Goal: Book appointment/travel/reservation

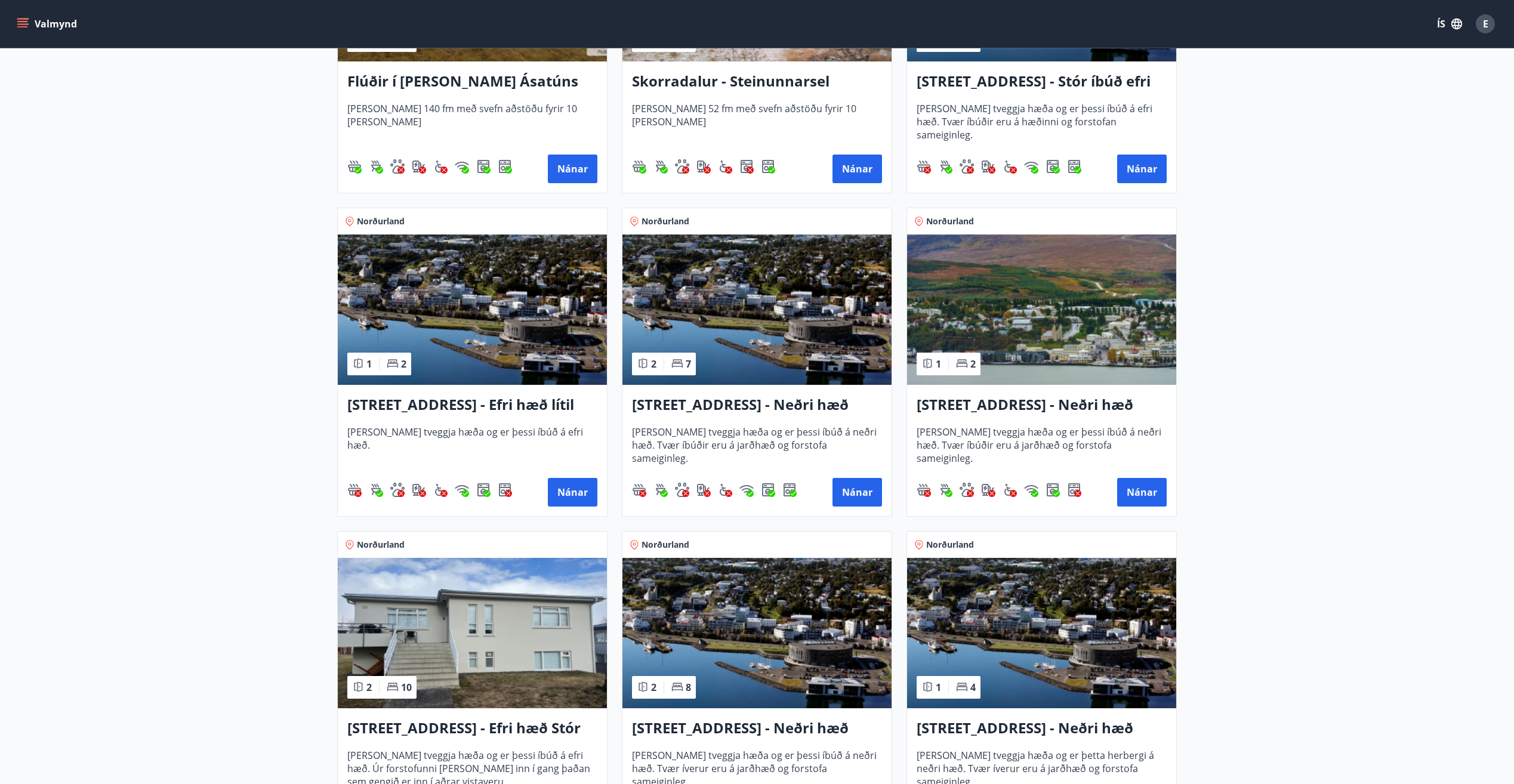
scroll to position [678, 0]
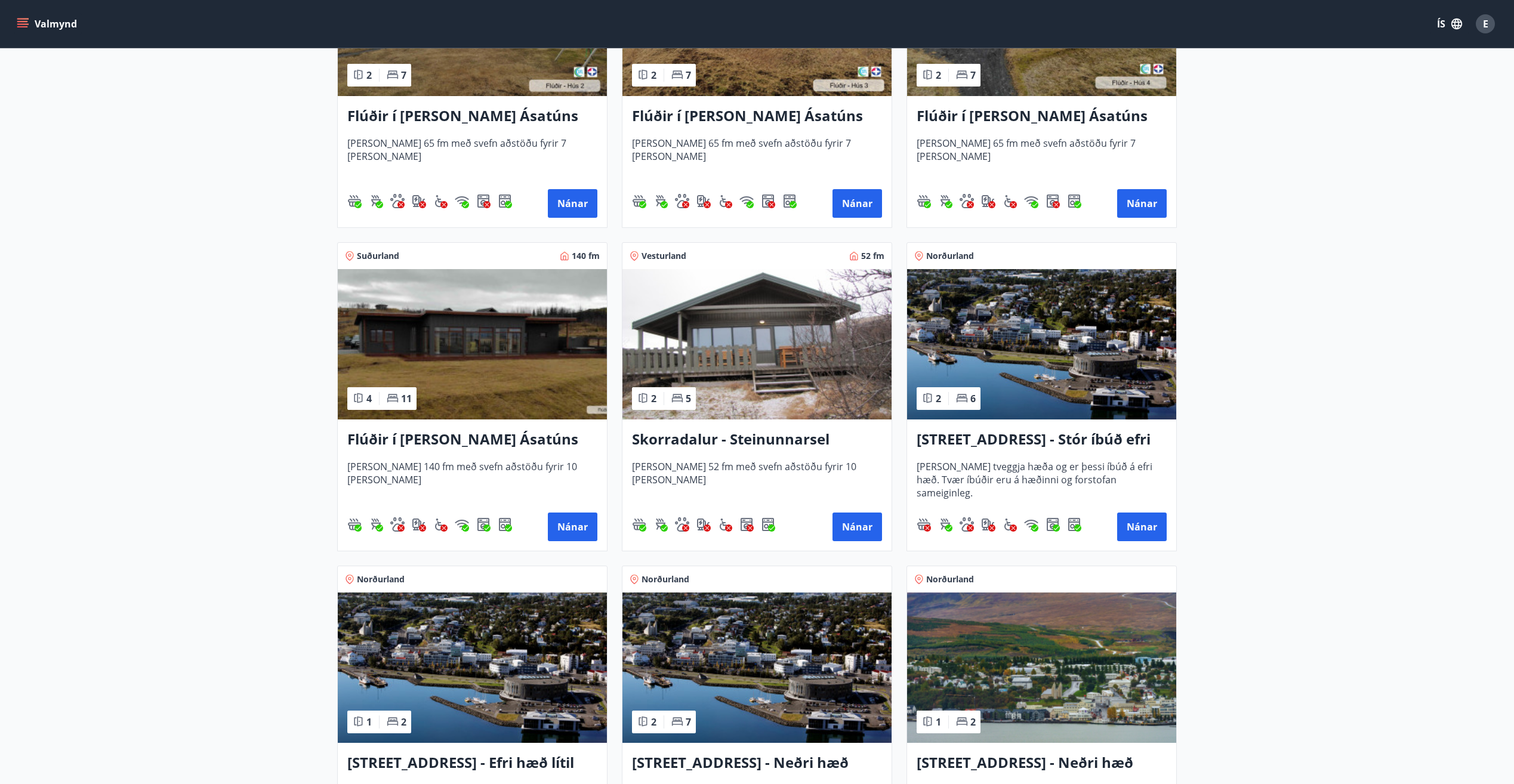
click at [504, 436] on h3 "Flúðir í [PERSON_NAME] Ásatúns hús 5 - [GEOGRAPHIC_DATA] 4" at bounding box center [472, 439] width 250 height 21
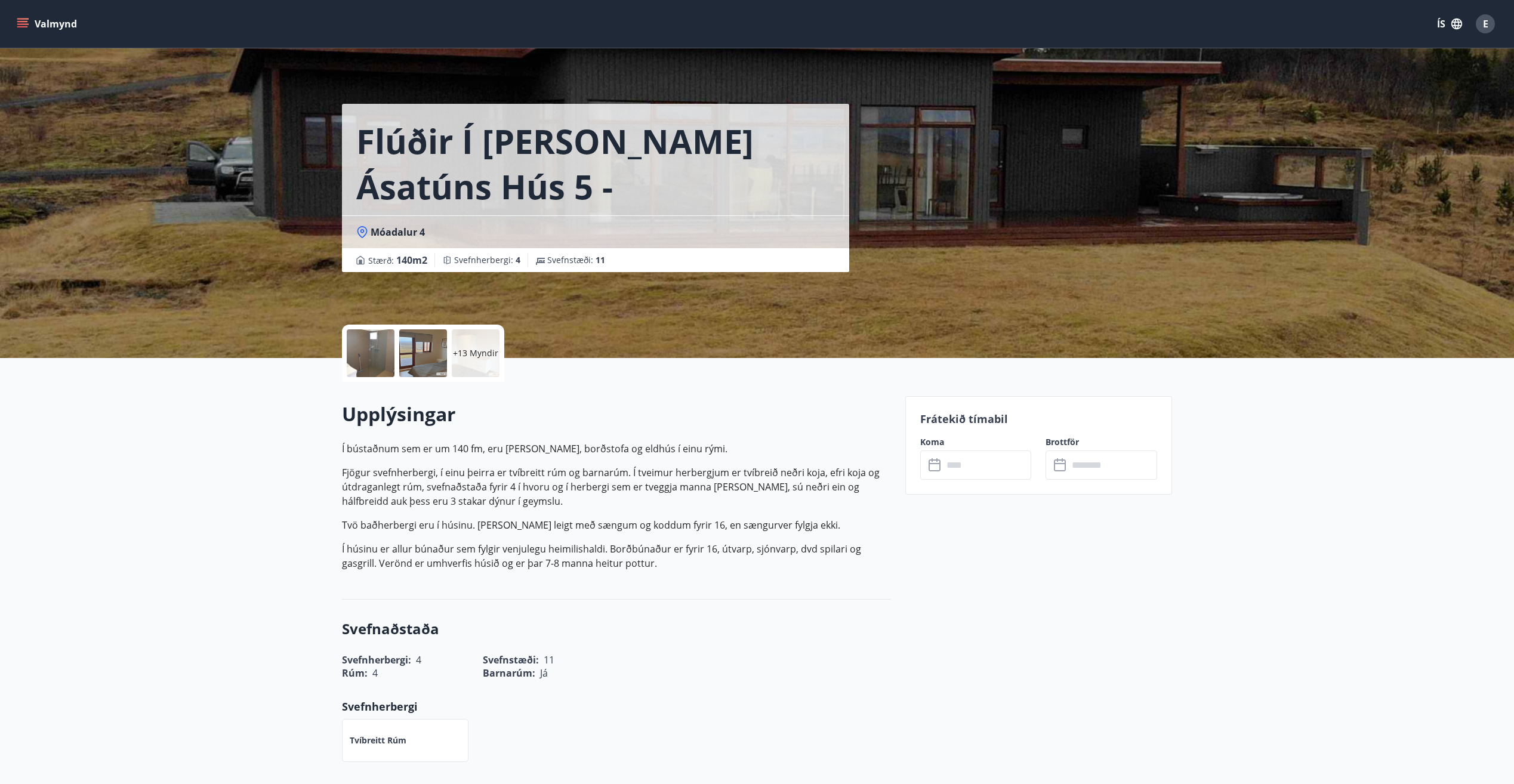
click at [953, 469] on input "text" at bounding box center [987, 465] width 89 height 29
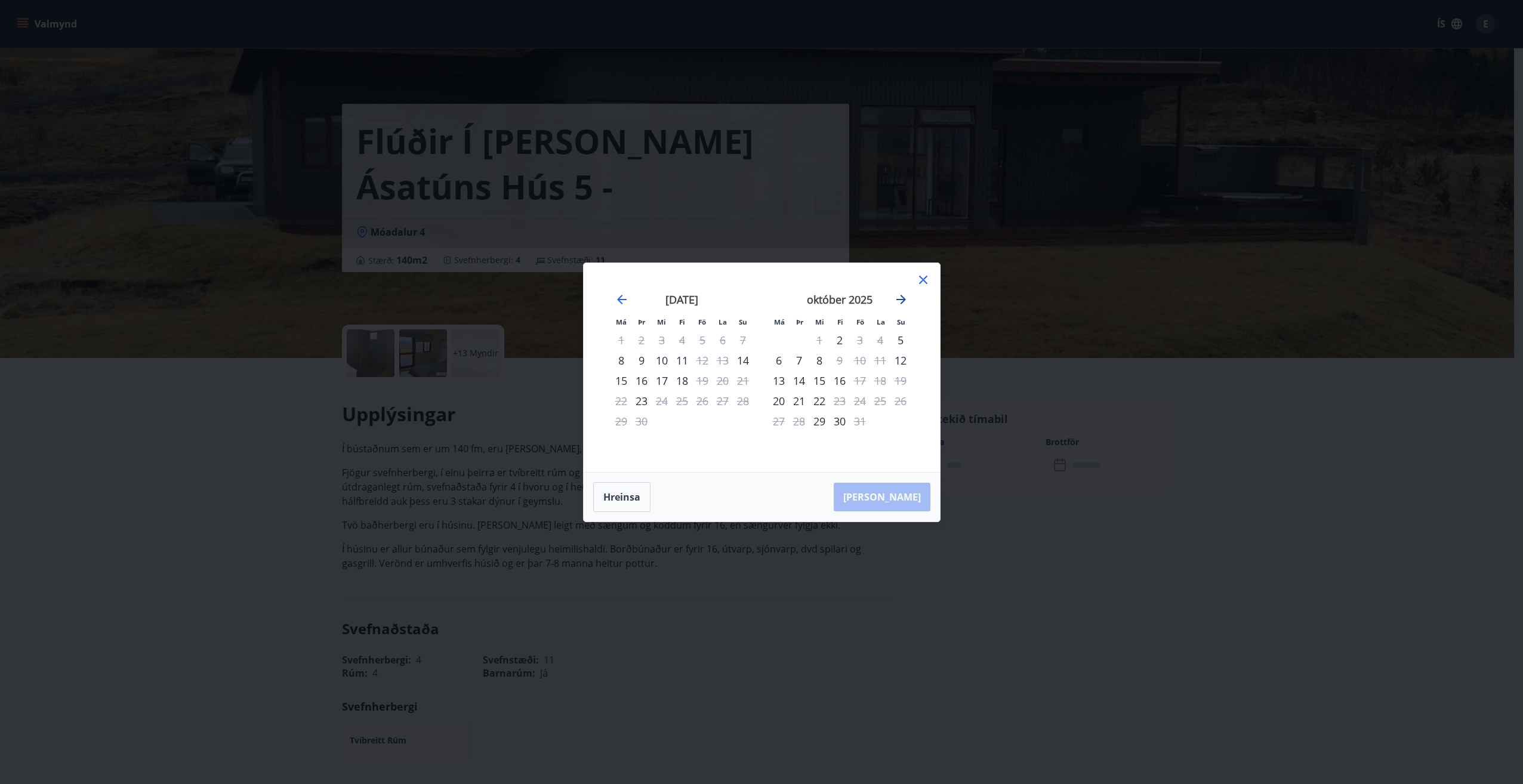
click at [902, 298] on icon "Move forward to switch to the next month." at bounding box center [901, 300] width 15 height 15
click at [900, 298] on icon "Move forward to switch to the next month." at bounding box center [901, 300] width 15 height 15
click at [921, 279] on icon at bounding box center [923, 280] width 15 height 15
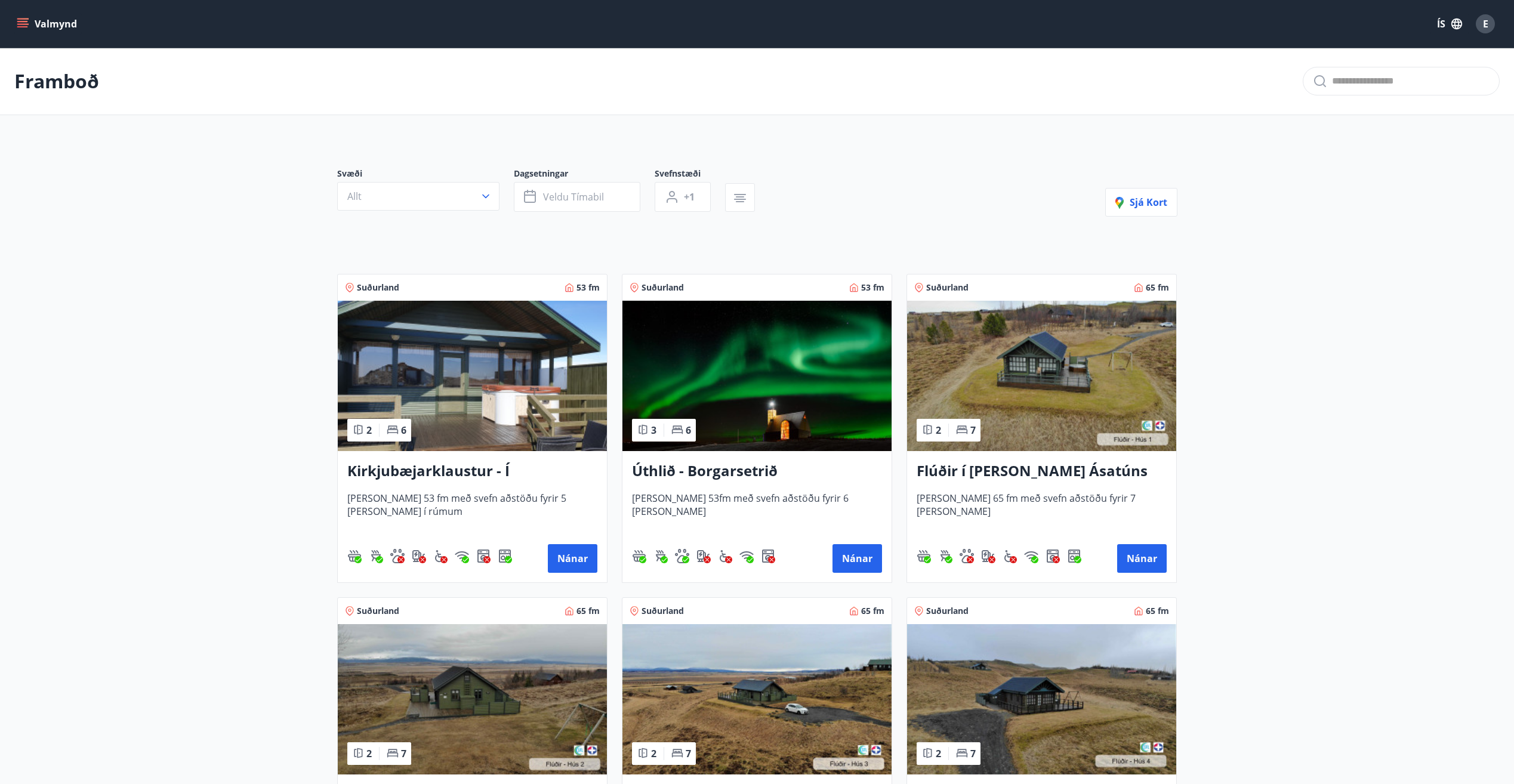
click at [454, 468] on h3 "Kirkjubæjarklaustur - Í [PERSON_NAME] Hæðargarðs" at bounding box center [472, 471] width 250 height 21
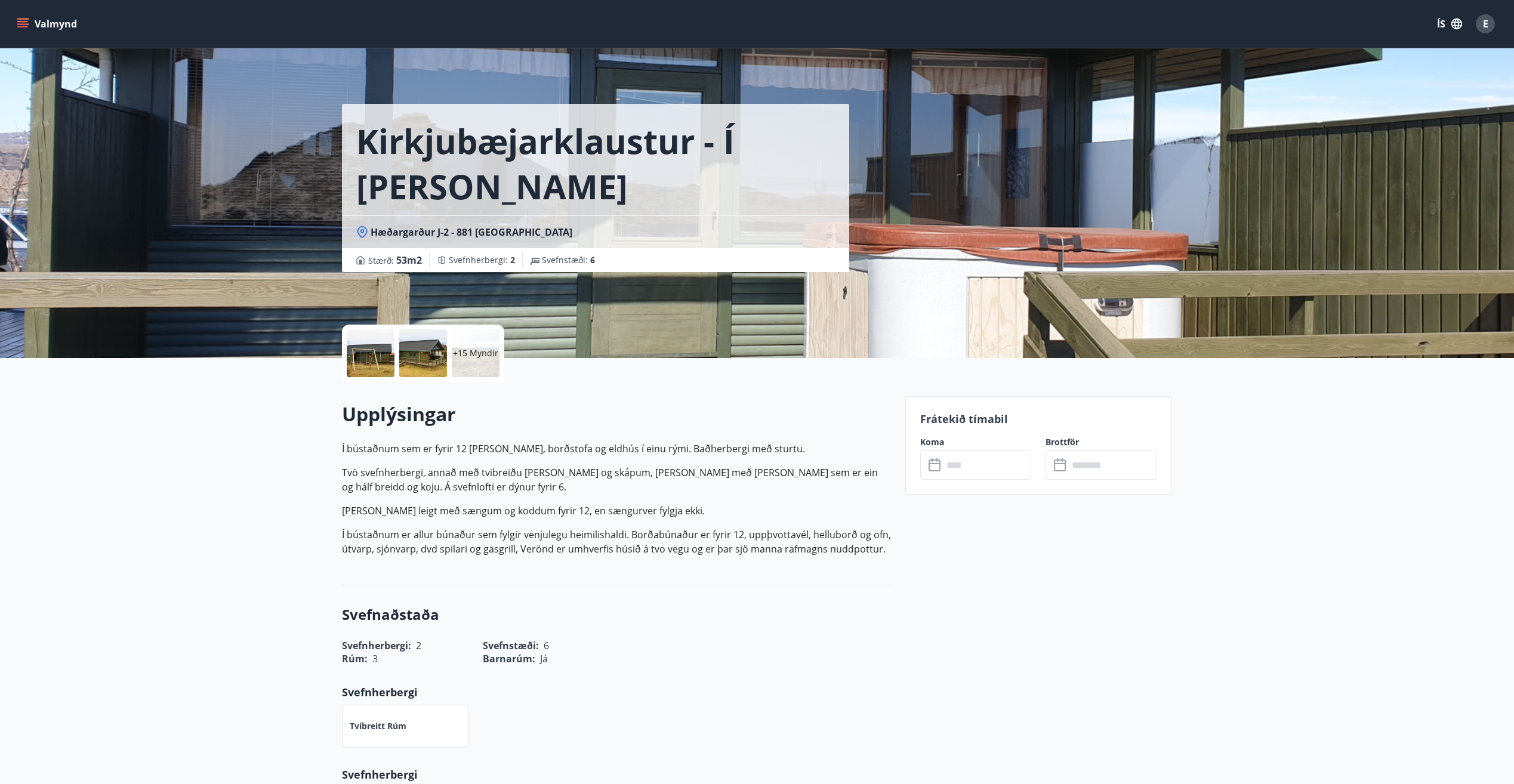
click at [365, 354] on div at bounding box center [370, 353] width 48 height 48
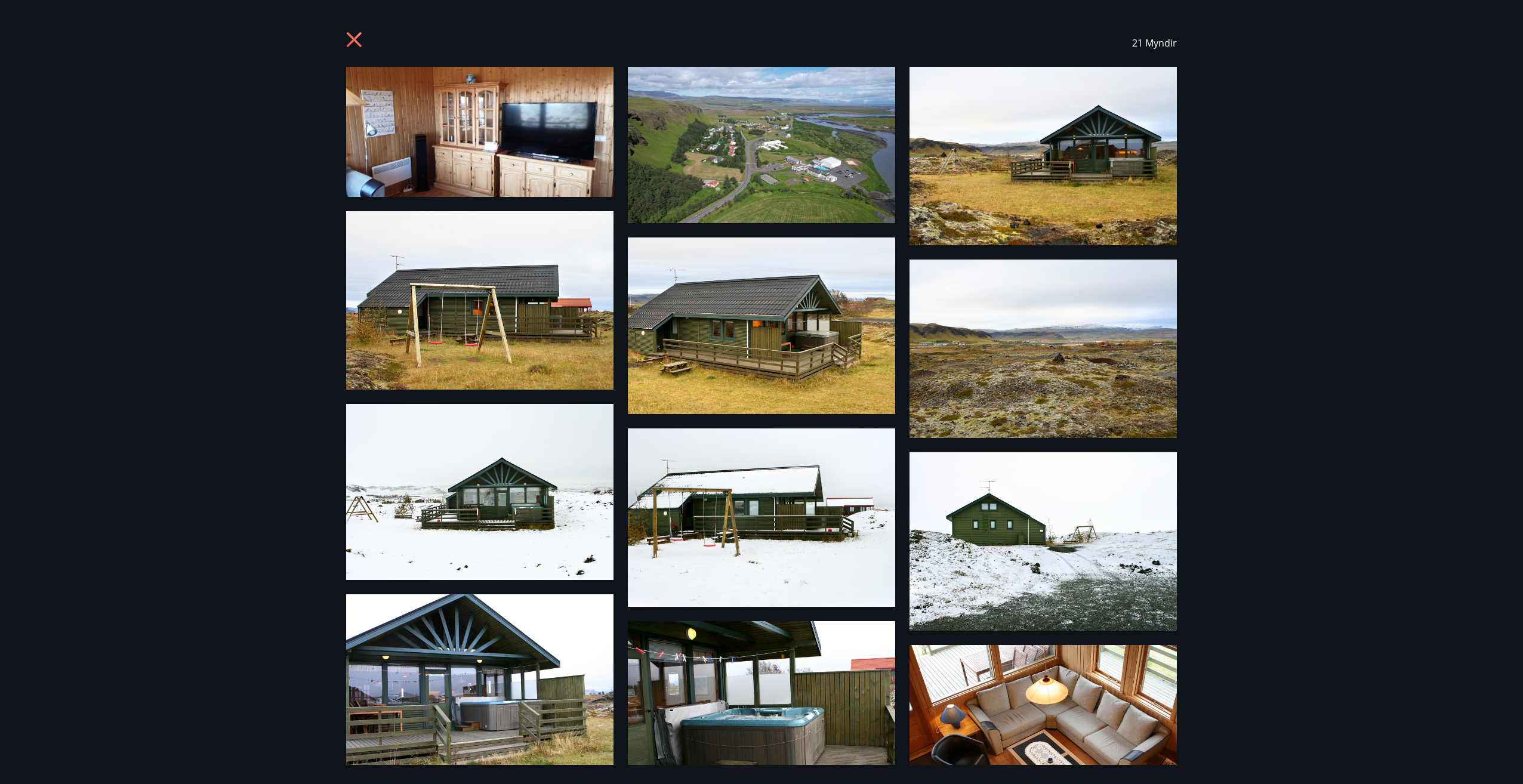
click at [352, 31] on icon at bounding box center [356, 41] width 19 height 19
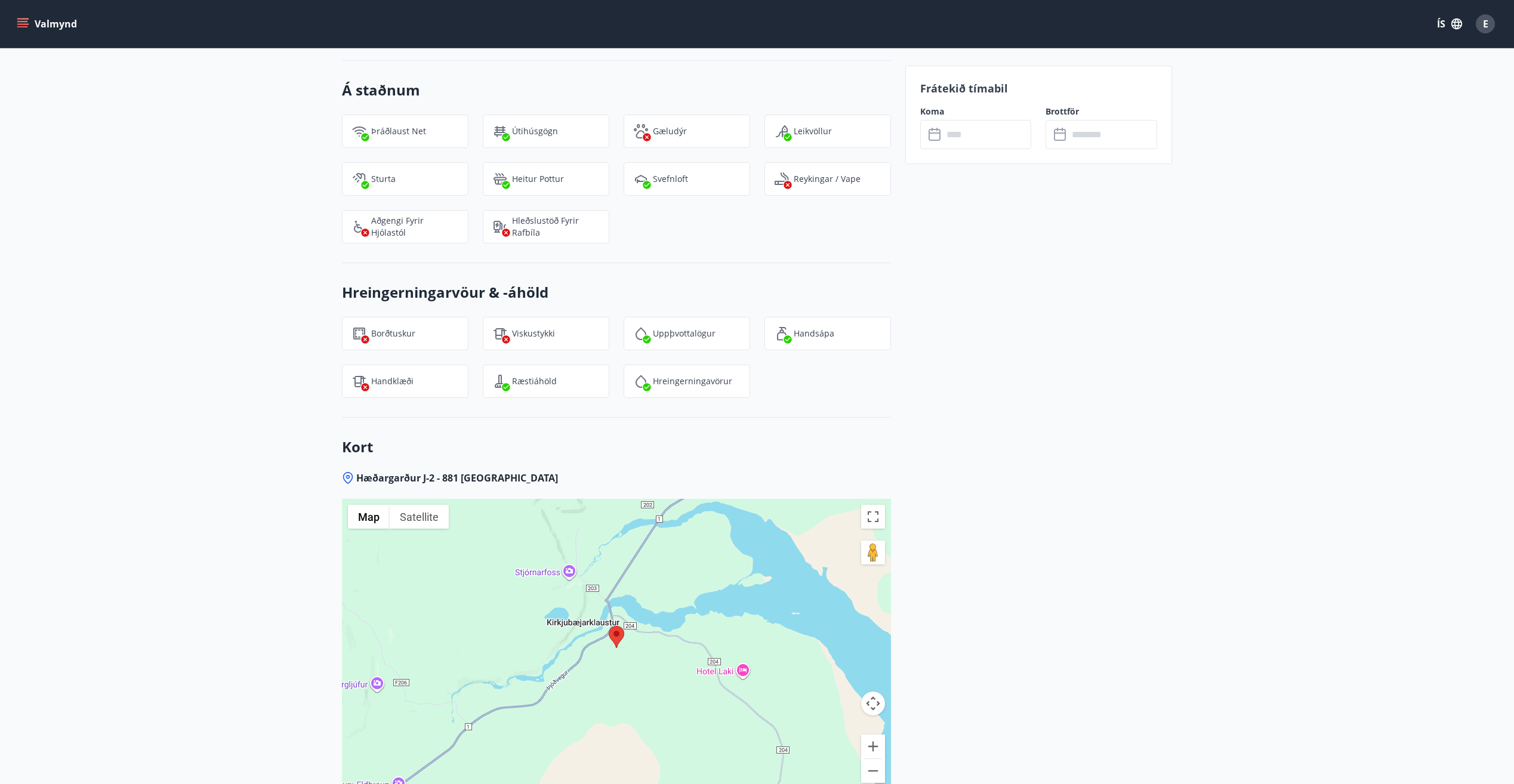
scroll to position [1466, 0]
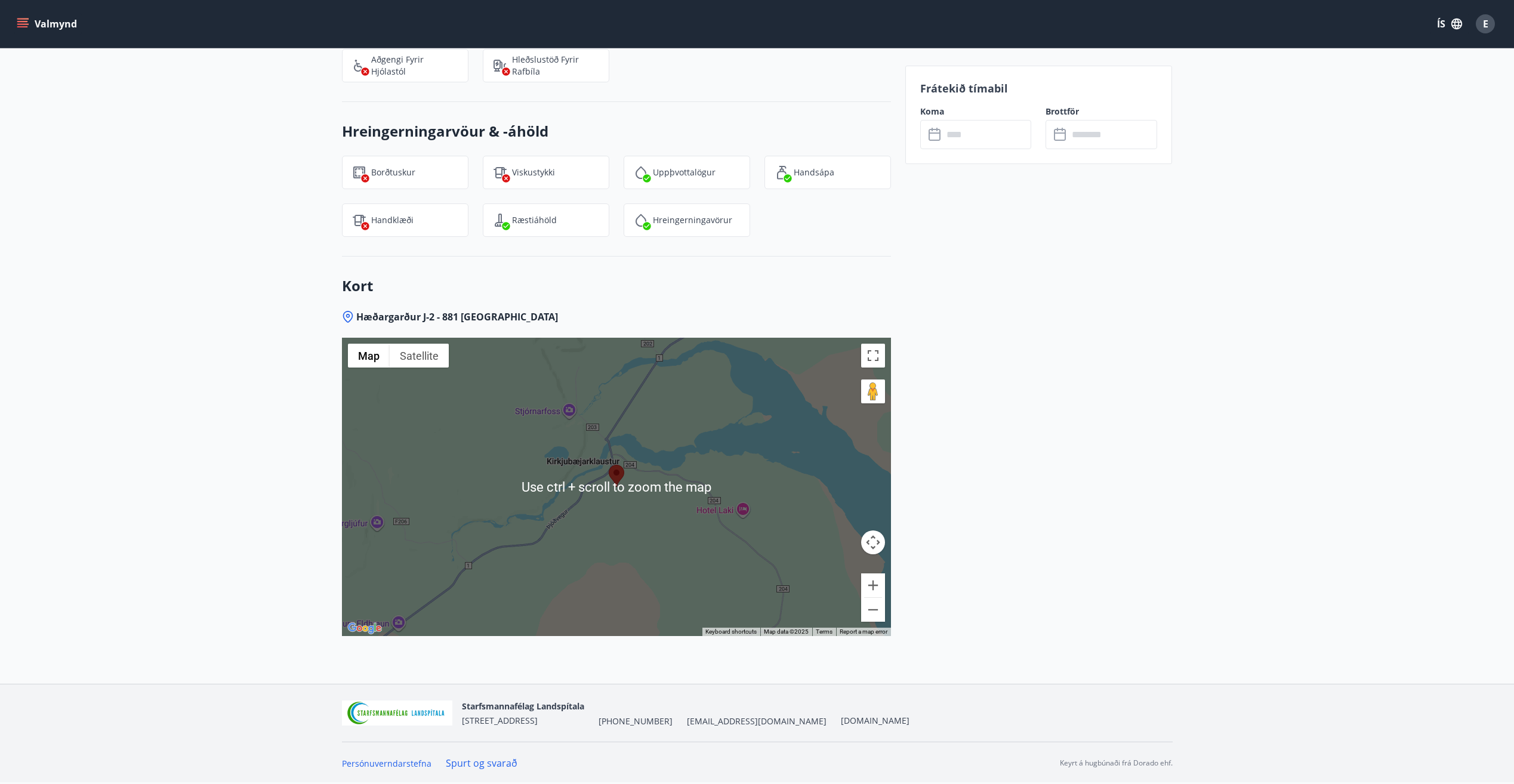
click at [754, 540] on div at bounding box center [617, 487] width 549 height 298
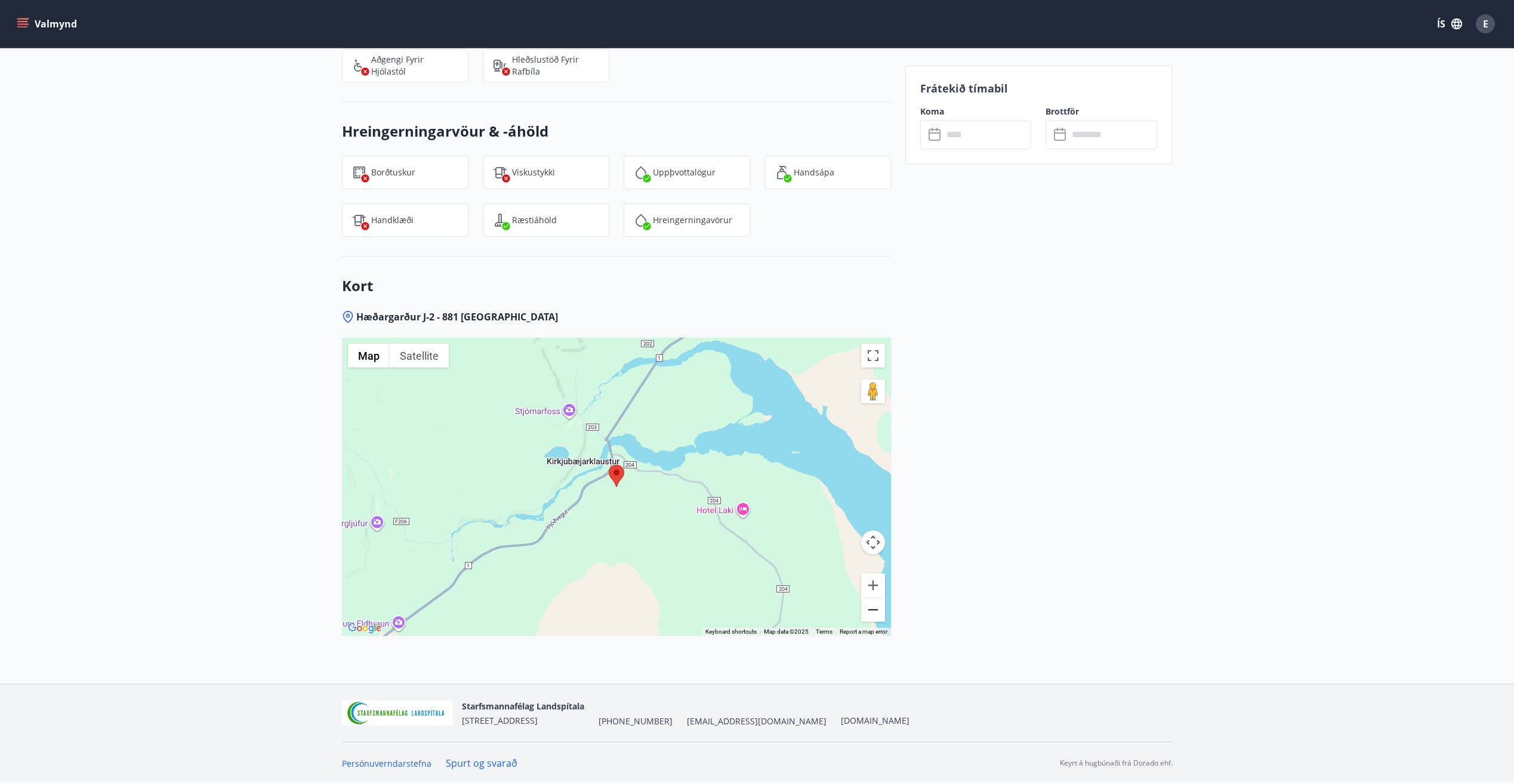
click at [876, 604] on button "Zoom out" at bounding box center [873, 609] width 24 height 24
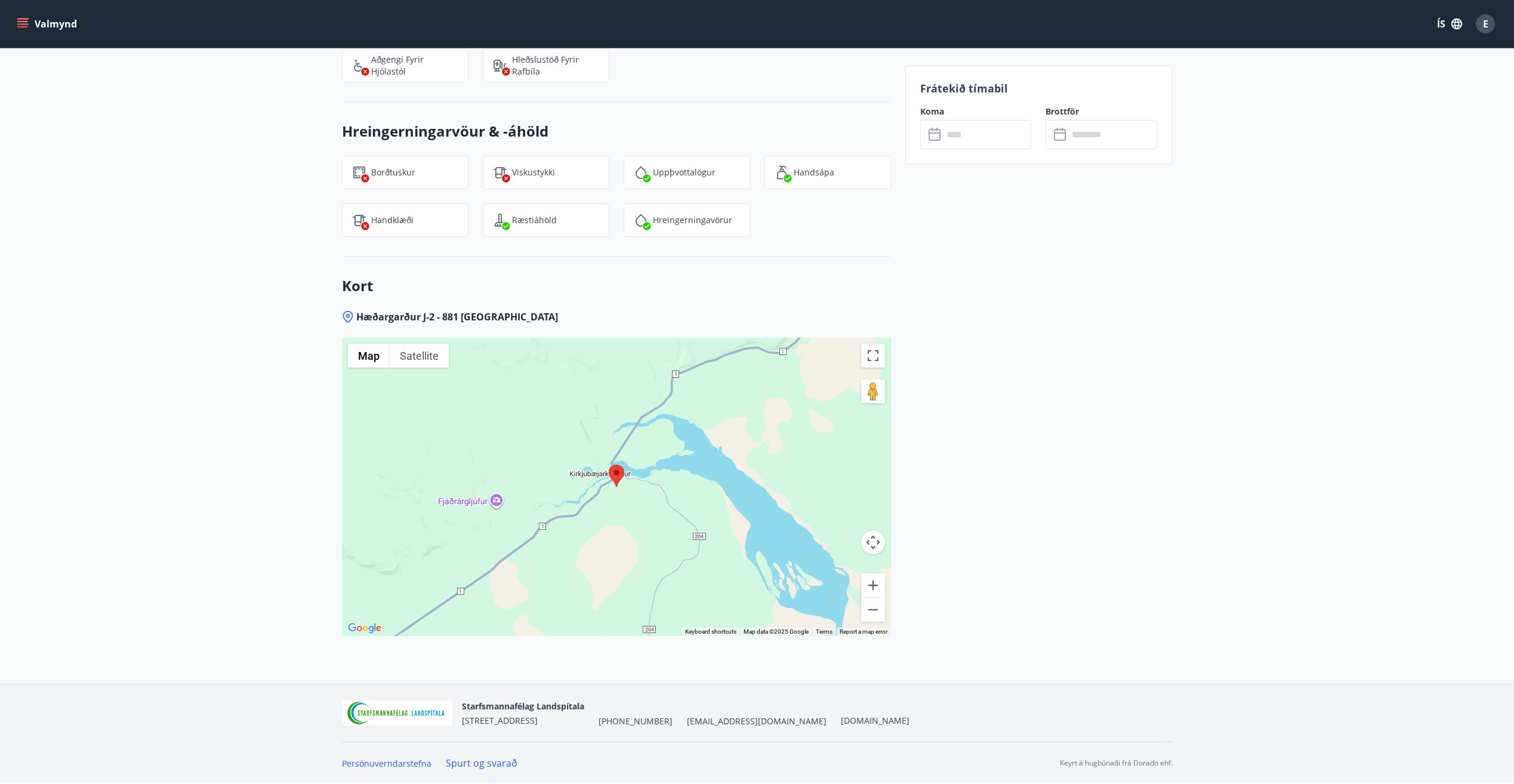
click at [495, 500] on div at bounding box center [617, 487] width 549 height 298
click at [872, 603] on button "Zoom out" at bounding box center [873, 609] width 24 height 24
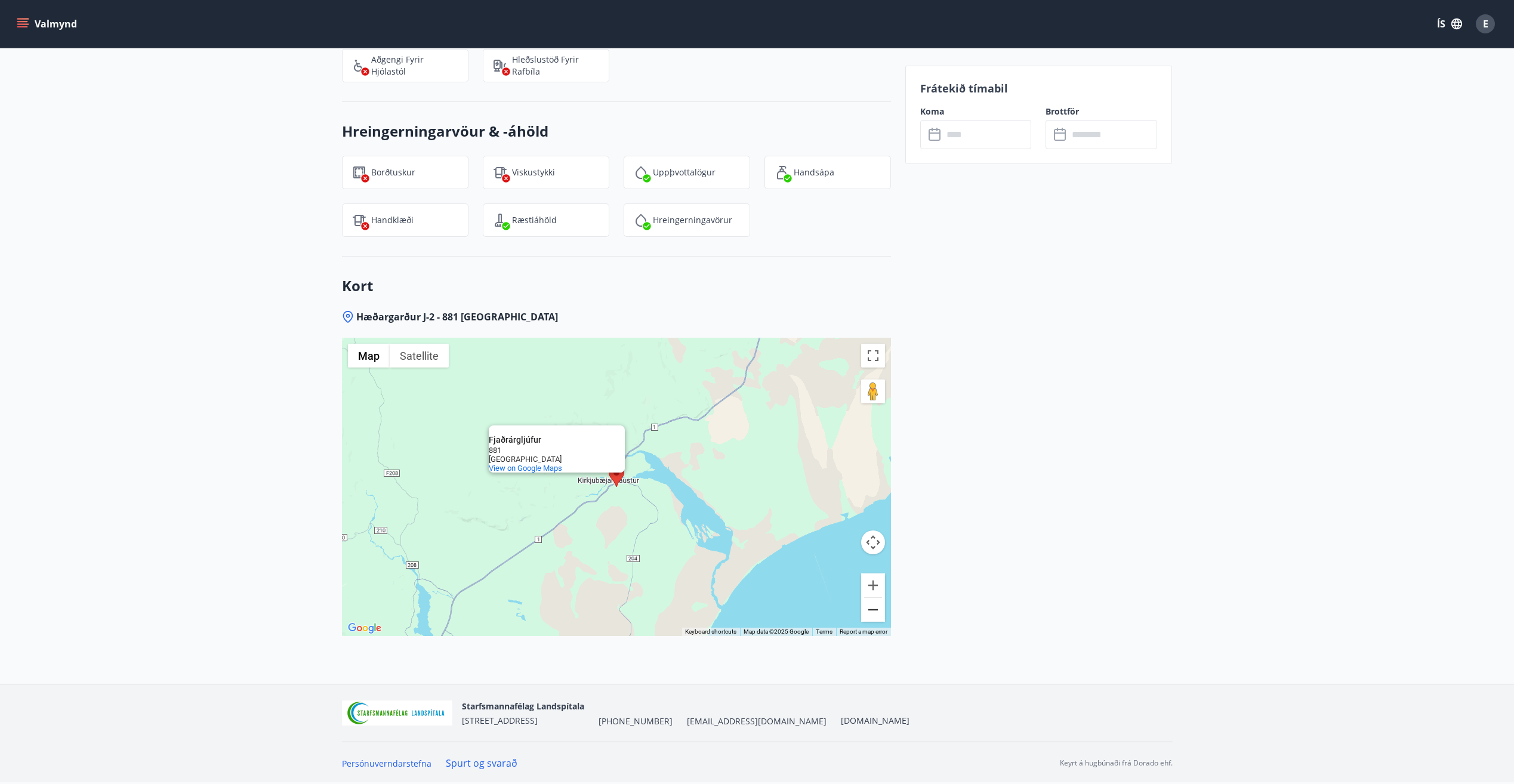
click at [872, 603] on button "Zoom out" at bounding box center [873, 609] width 24 height 24
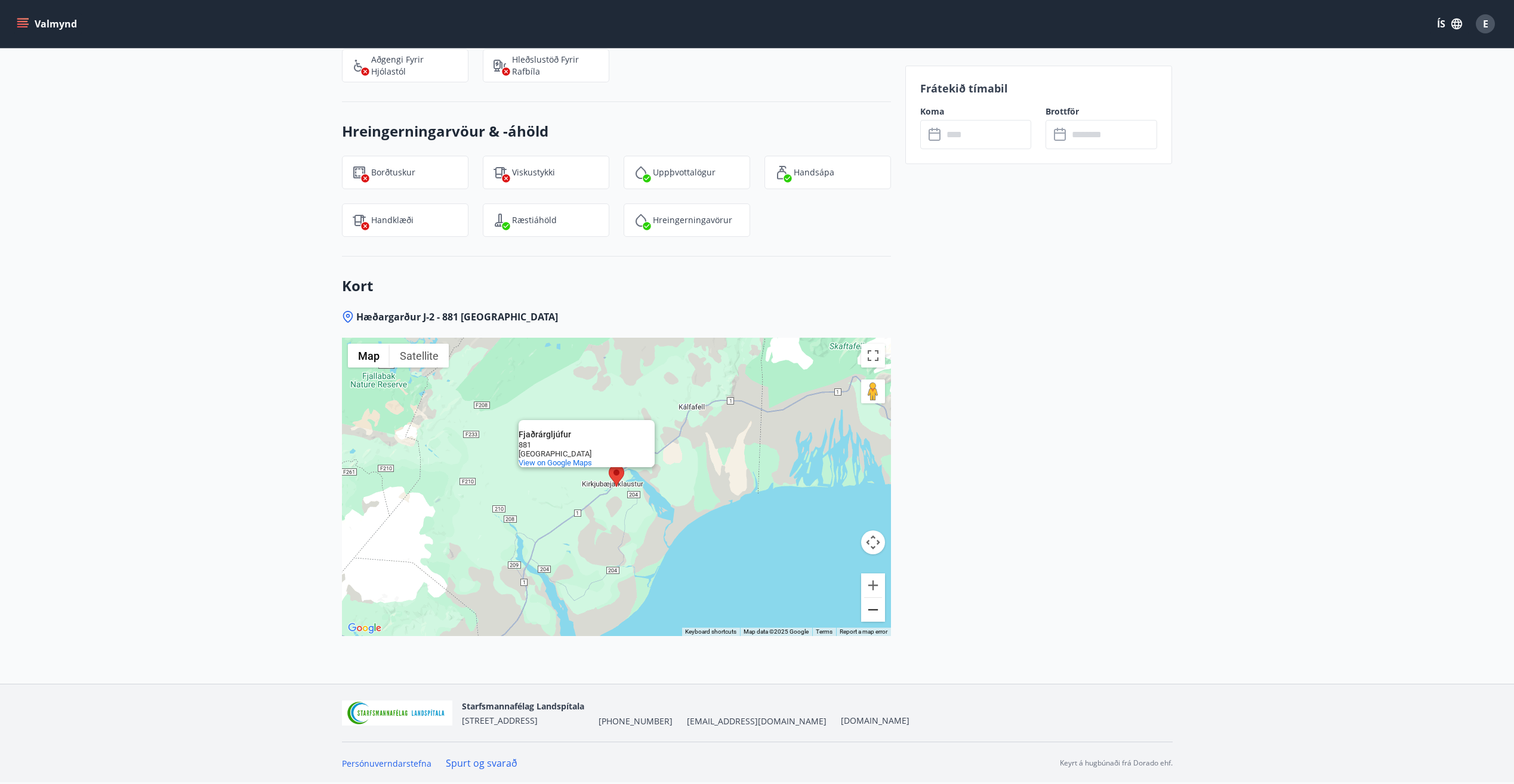
click at [872, 603] on button "Zoom out" at bounding box center [873, 609] width 24 height 24
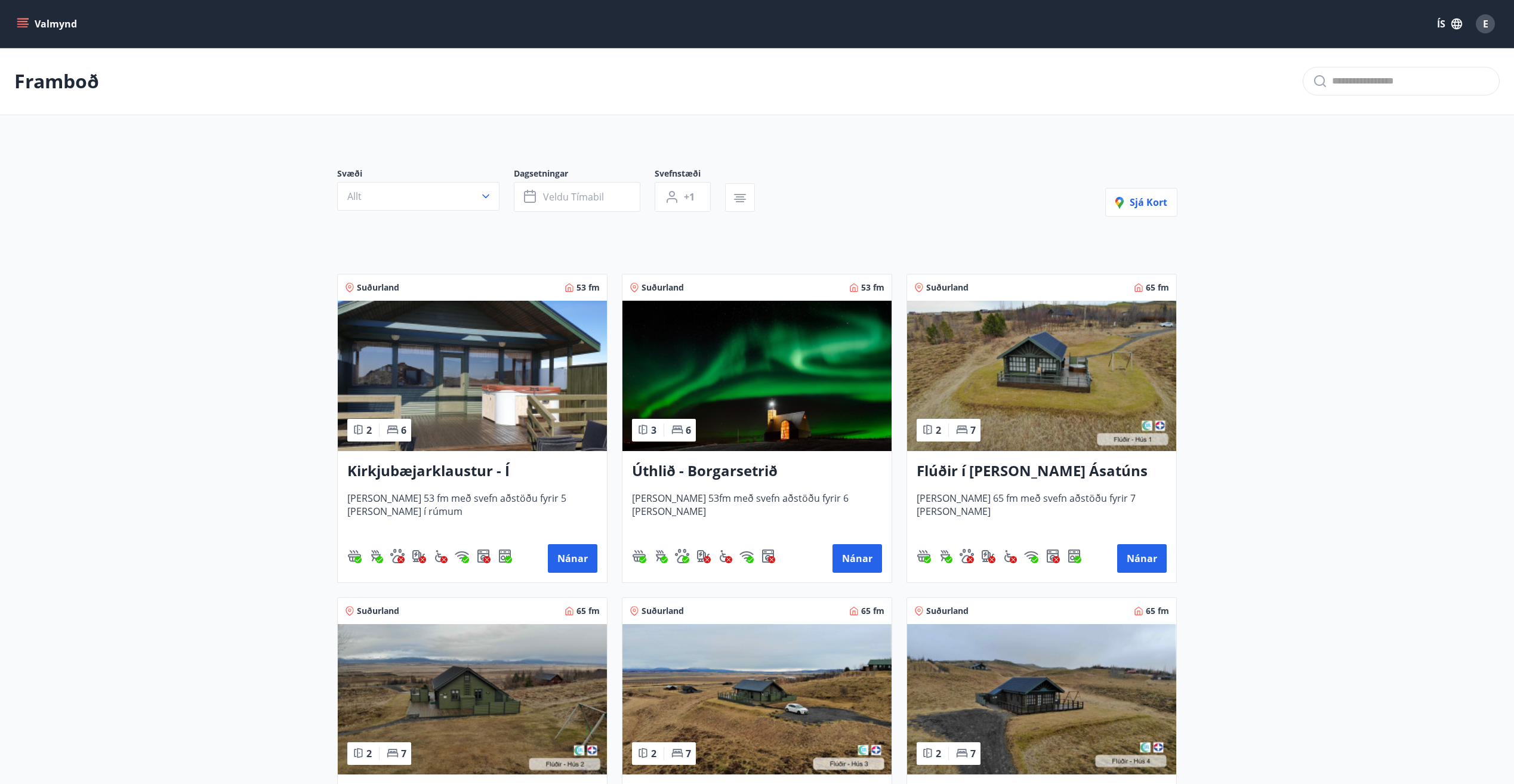
click at [1056, 472] on h3 "Flúðir í [PERSON_NAME] Ásatúns hús 1 - í [GEOGRAPHIC_DATA] C" at bounding box center [1041, 471] width 250 height 21
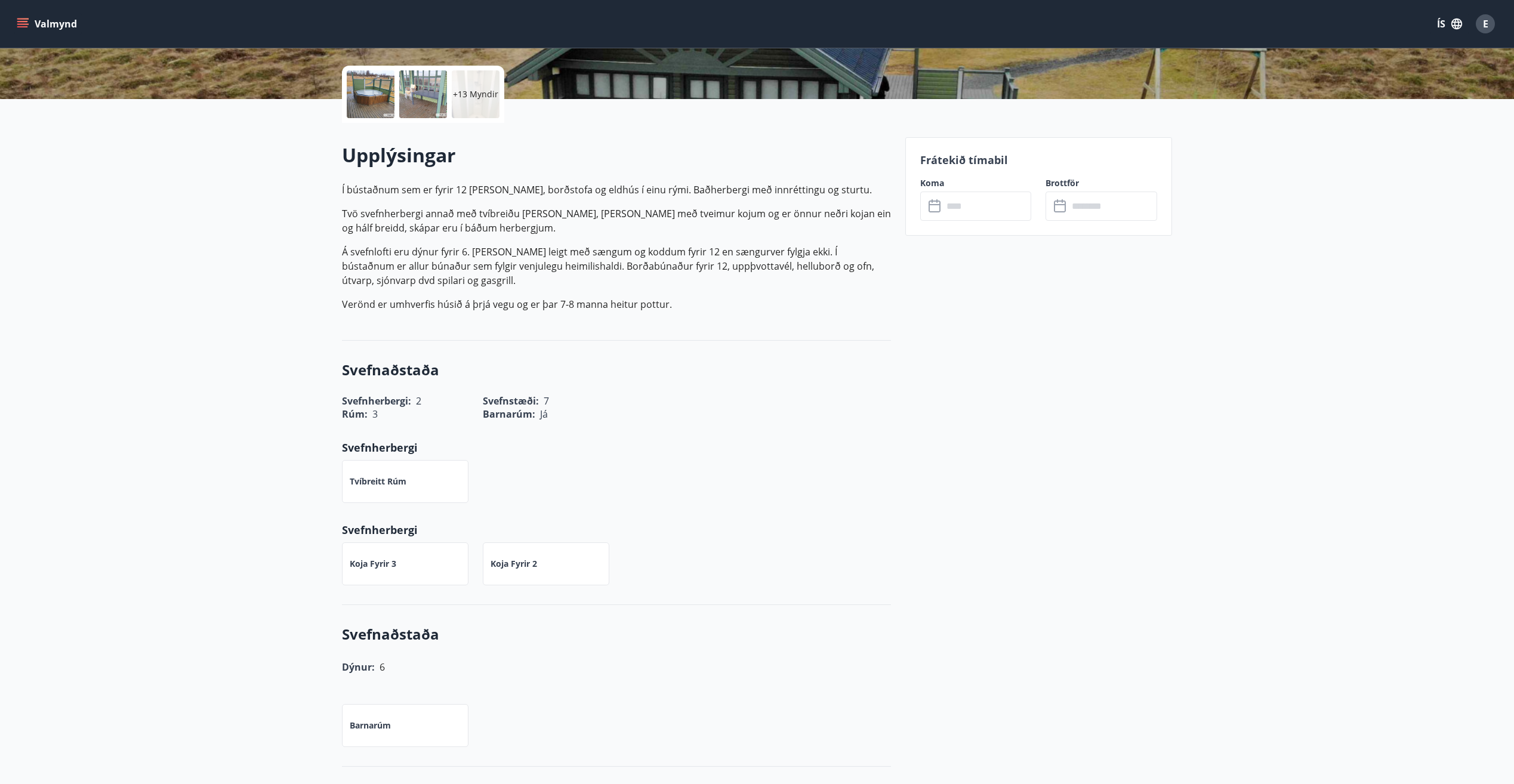
scroll to position [119, 0]
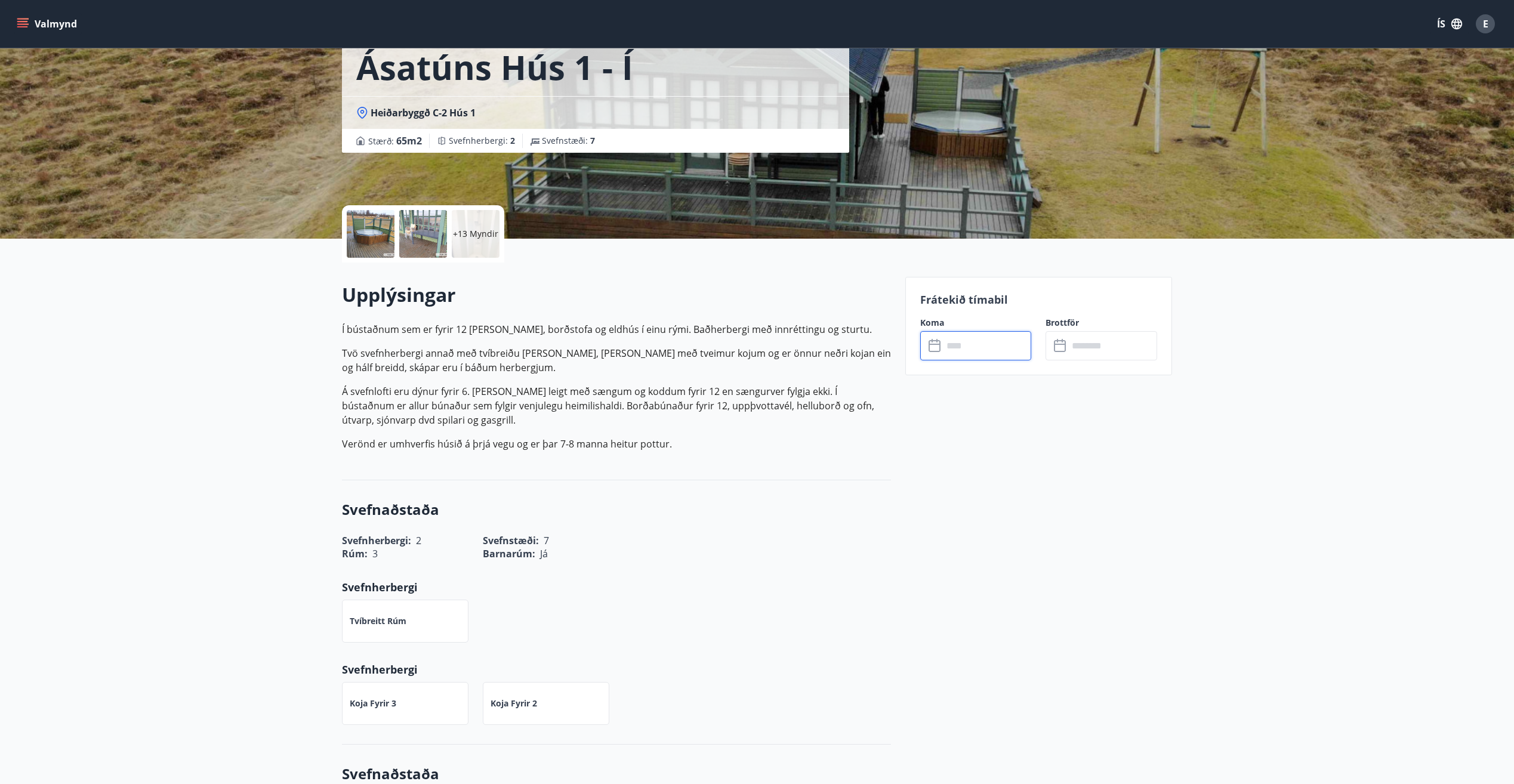
click at [960, 352] on input "text" at bounding box center [987, 346] width 89 height 29
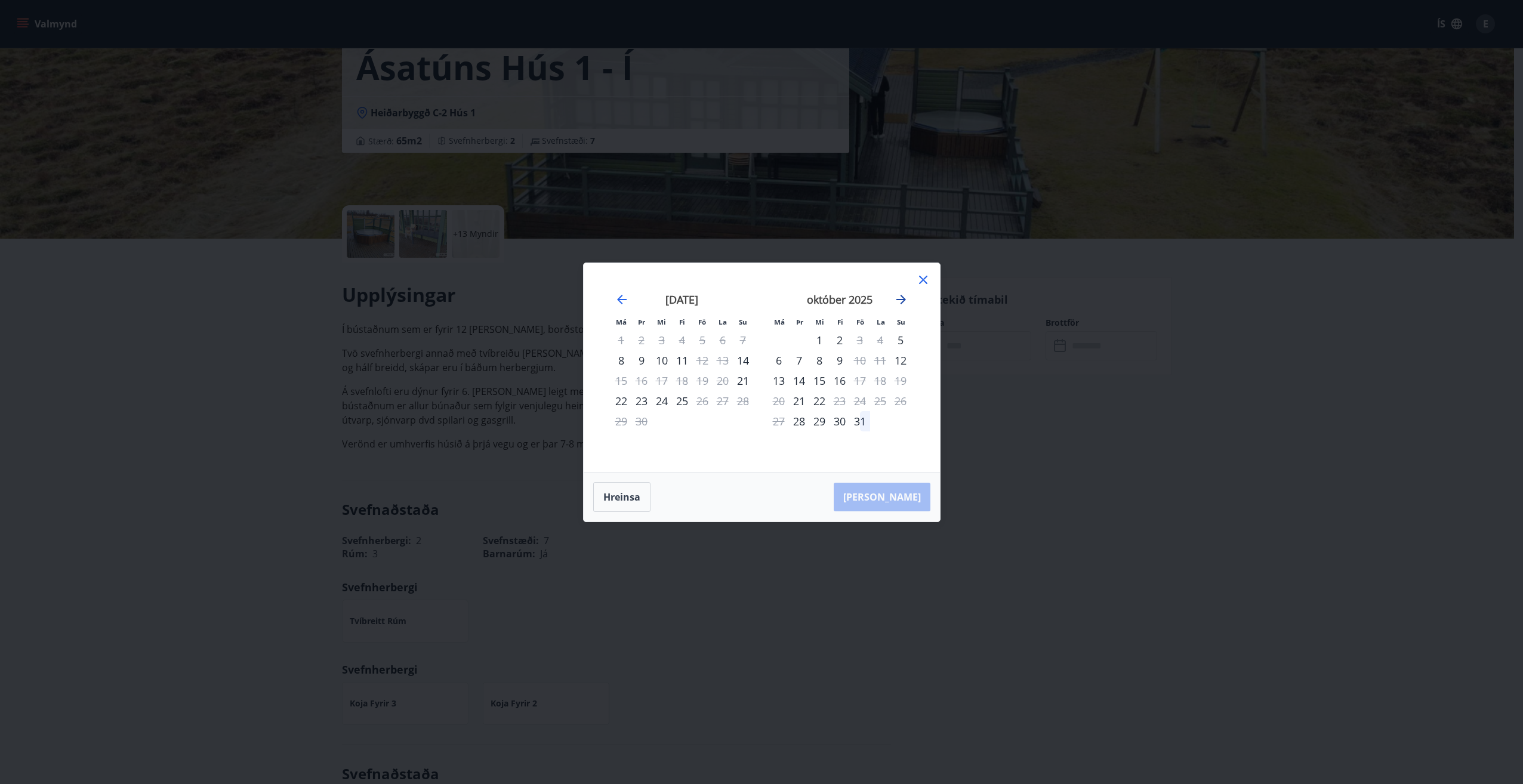
click at [899, 299] on icon "Move forward to switch to the next month." at bounding box center [901, 300] width 10 height 10
click at [902, 297] on icon "Move forward to switch to the next month." at bounding box center [901, 300] width 10 height 10
click at [620, 301] on icon "Move backward to switch to the previous month." at bounding box center [622, 300] width 10 height 10
click at [925, 278] on icon at bounding box center [923, 280] width 15 height 15
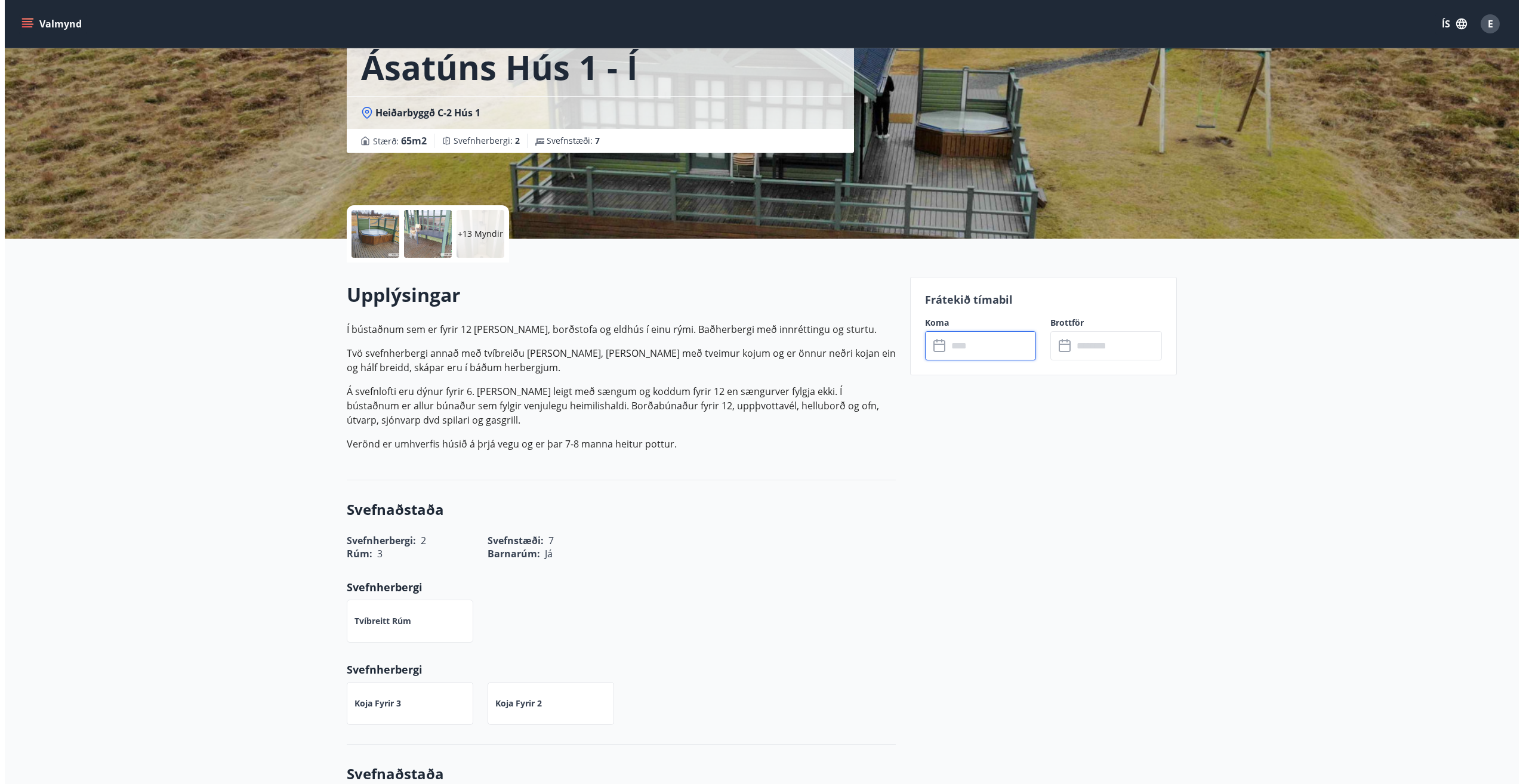
scroll to position [0, 0]
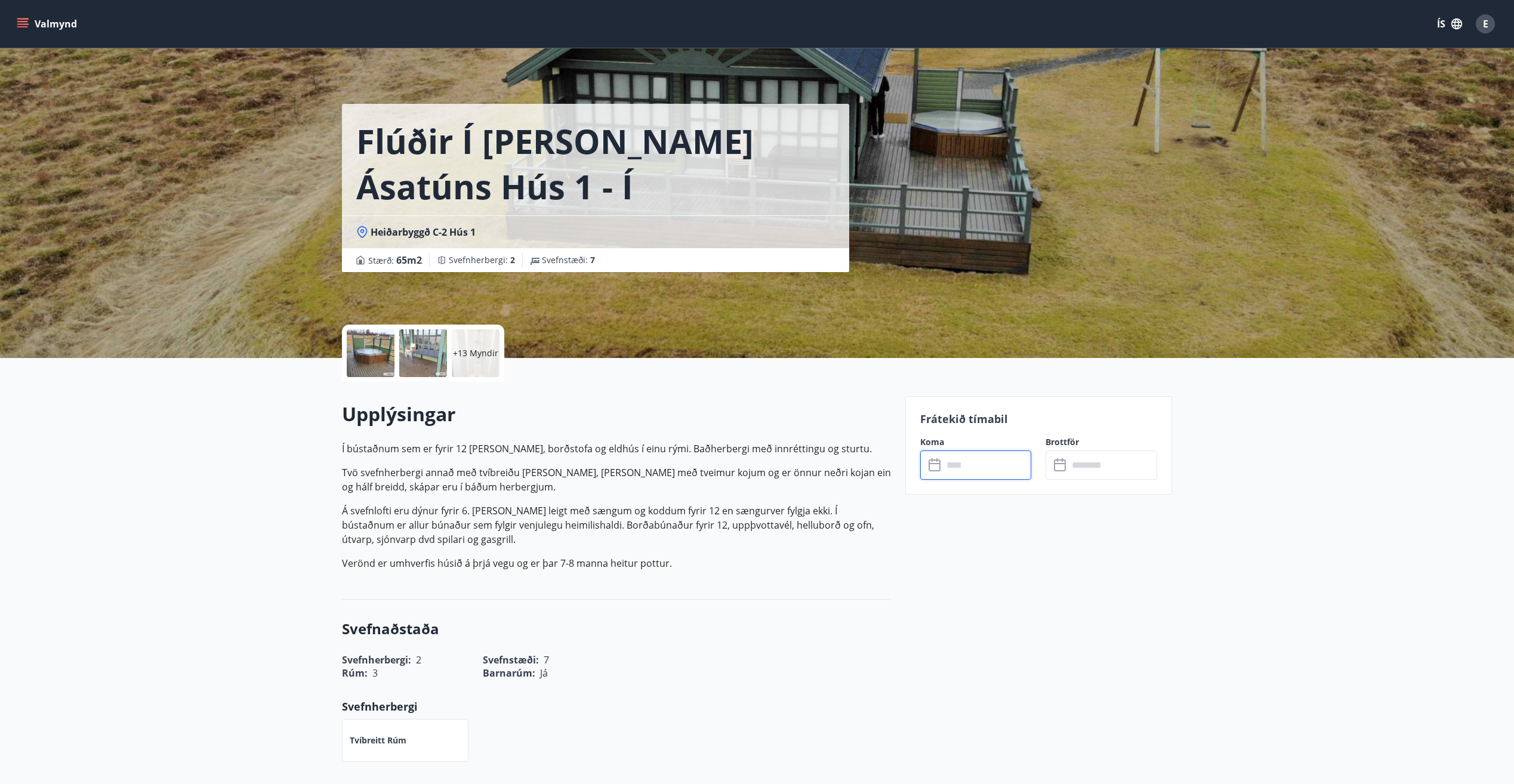
click at [382, 346] on div at bounding box center [370, 353] width 48 height 48
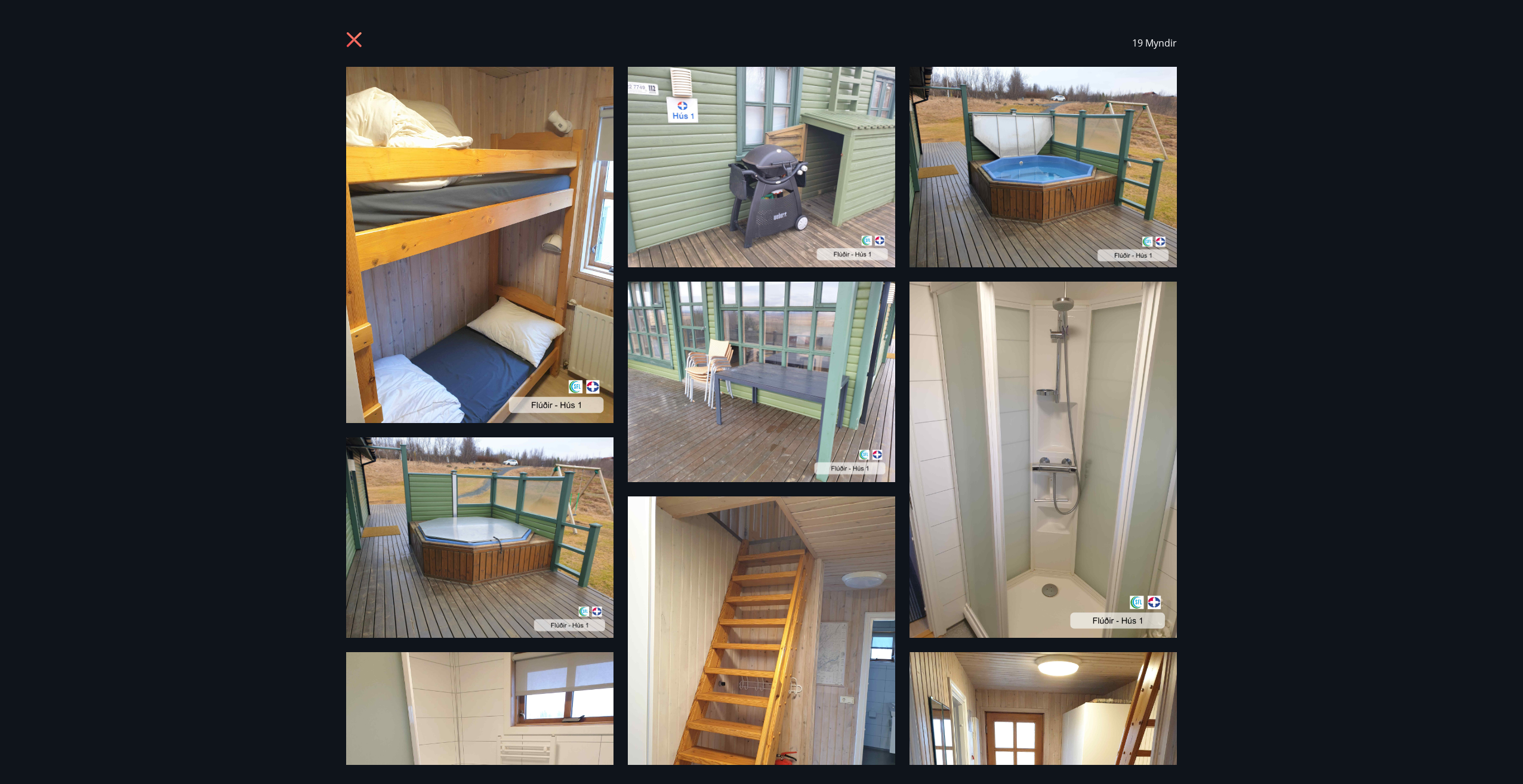
click at [354, 41] on icon at bounding box center [354, 39] width 3 height 3
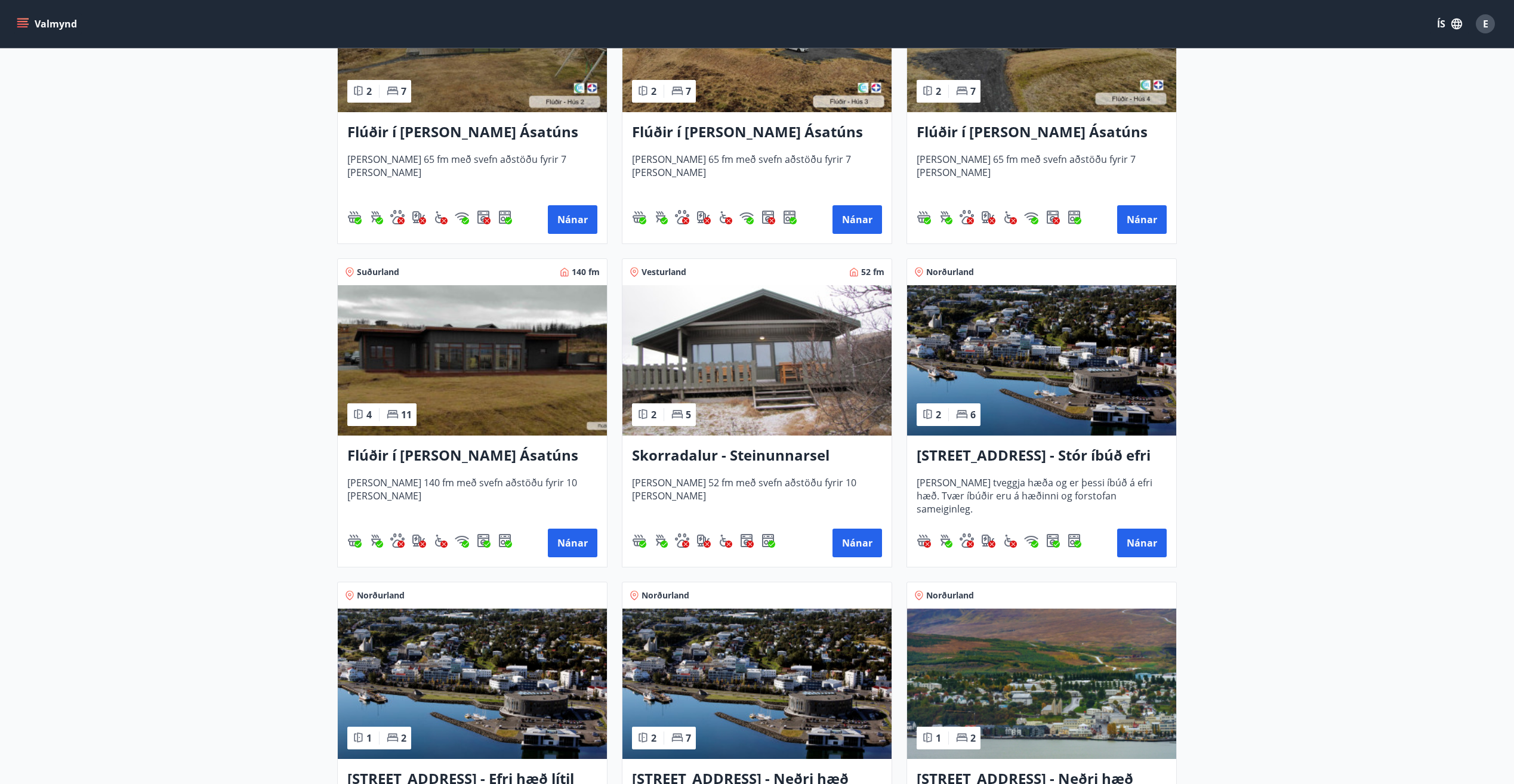
scroll to position [537, 0]
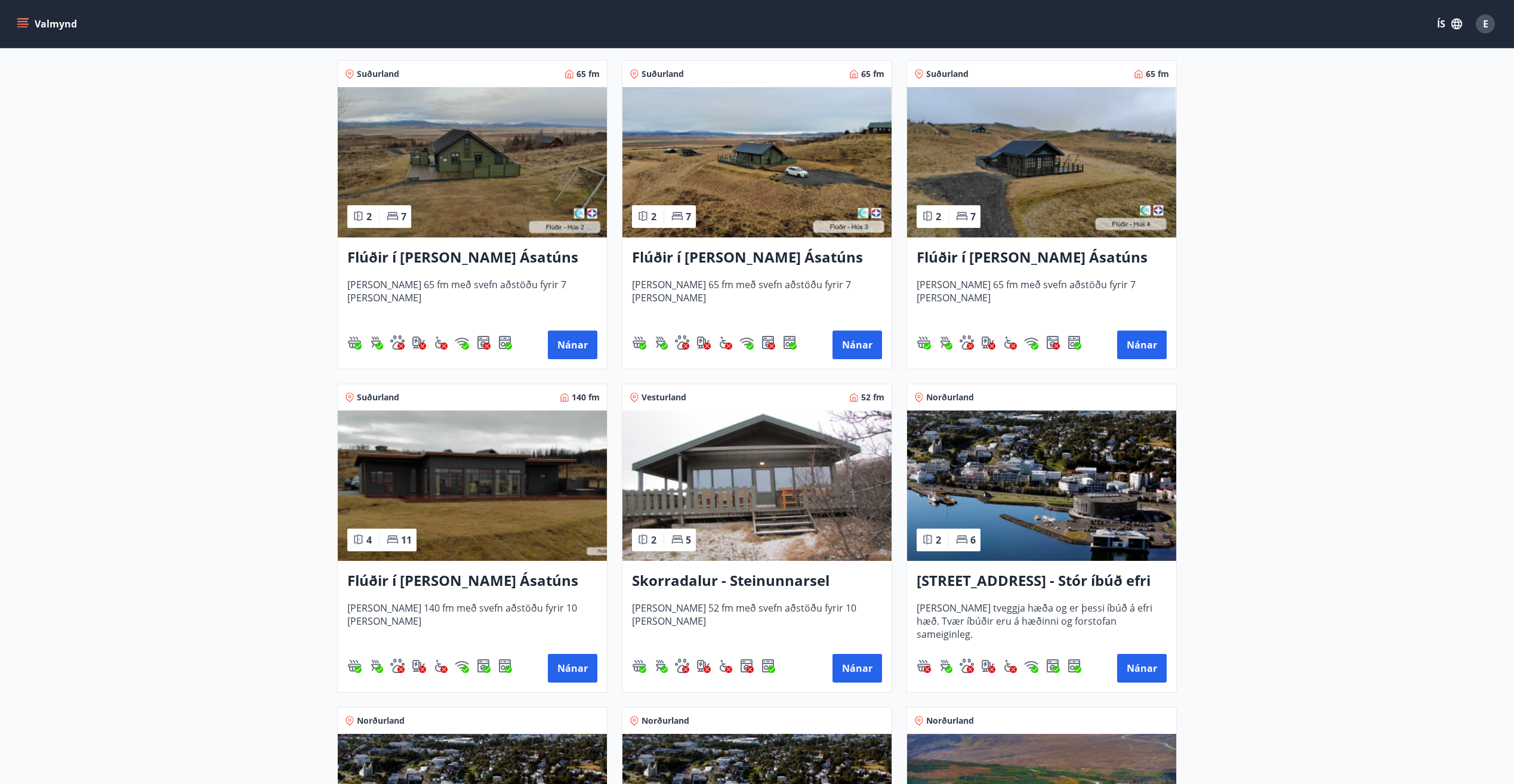
click at [756, 579] on h3 "Skorradalur - Steinunnarsel" at bounding box center [756, 581] width 250 height 21
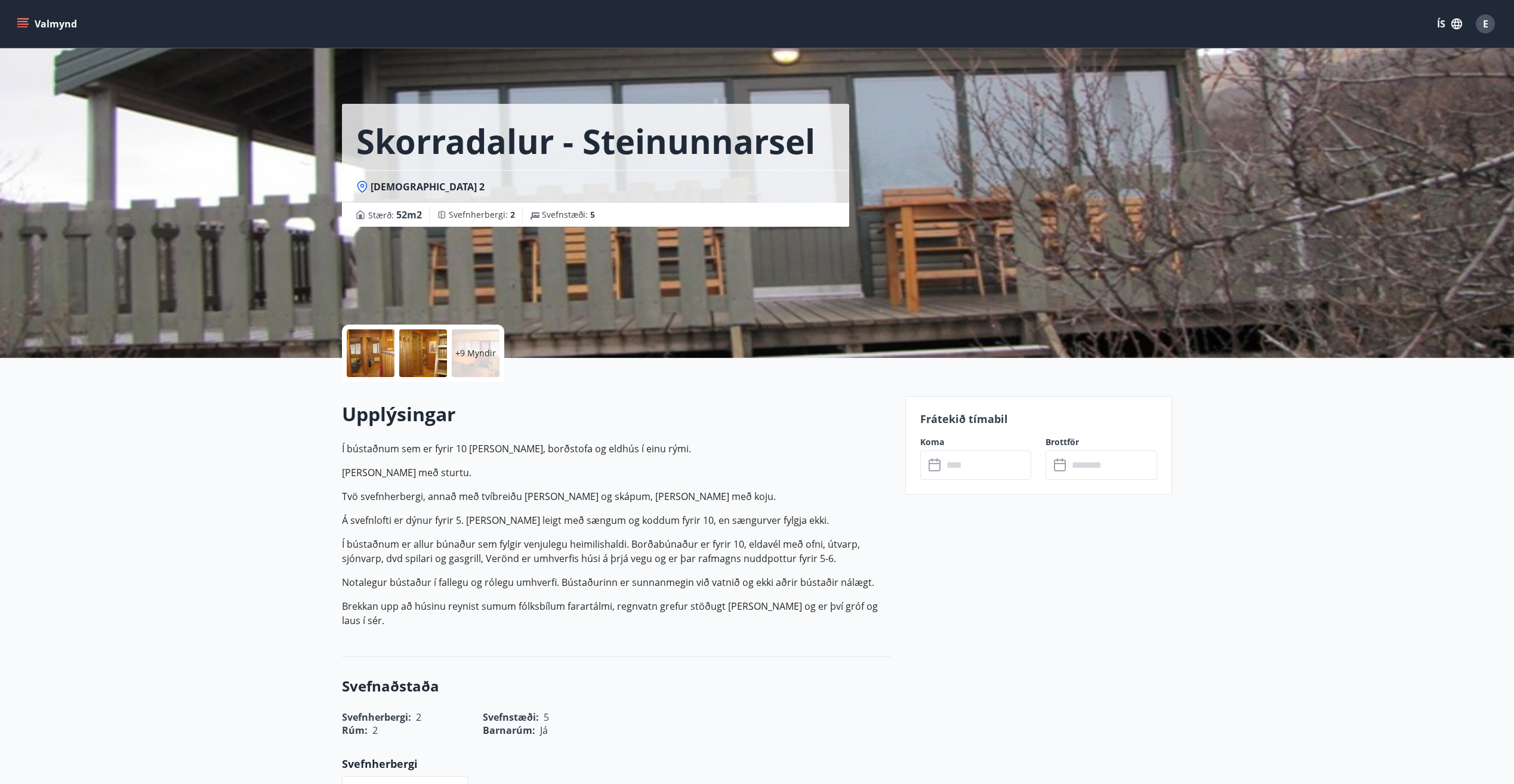
click at [993, 461] on input "text" at bounding box center [987, 465] width 89 height 29
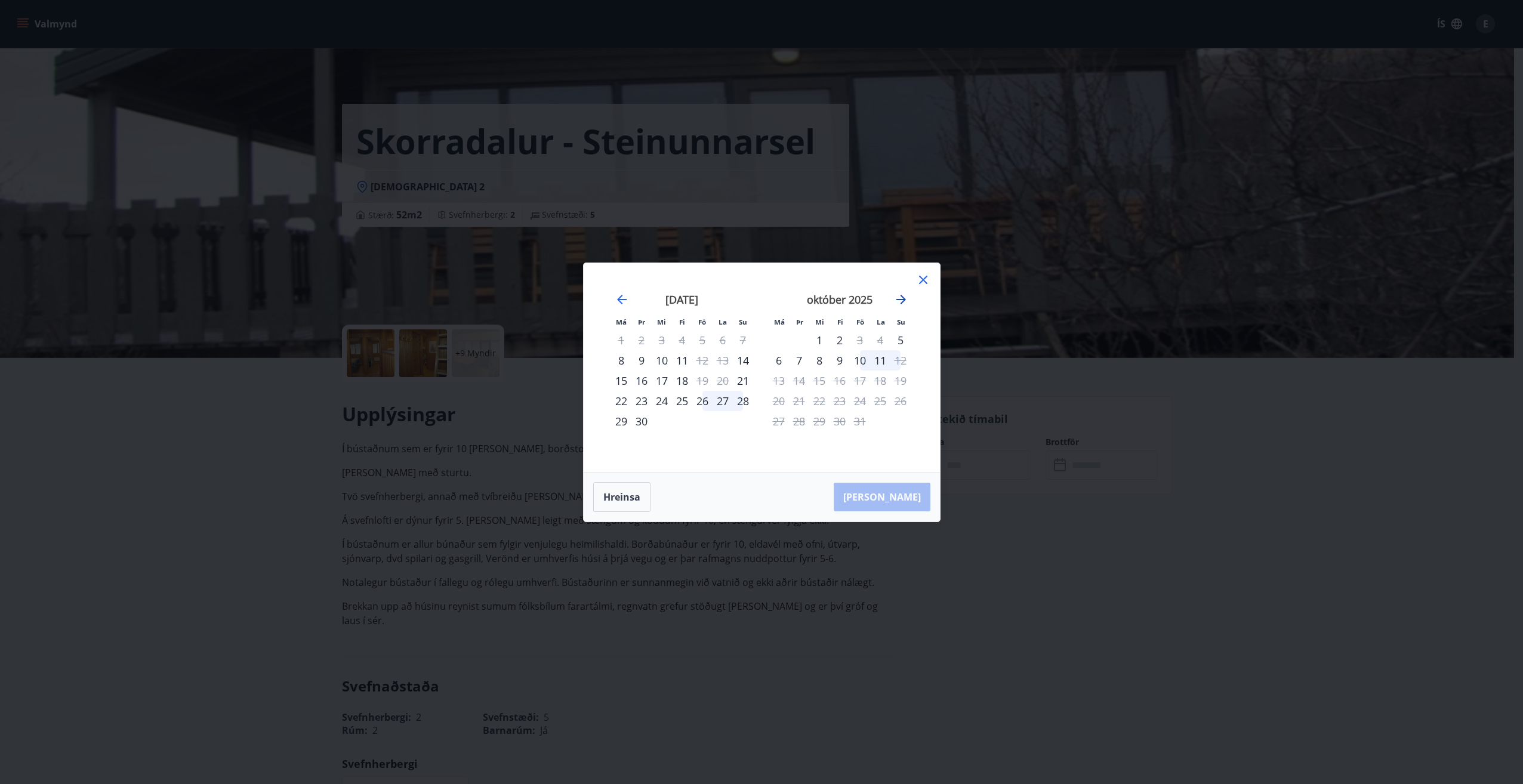
click at [901, 304] on icon "Move forward to switch to the next month." at bounding box center [901, 300] width 10 height 10
click at [902, 300] on icon "Move forward to switch to the next month." at bounding box center [901, 300] width 10 height 10
click at [923, 277] on icon at bounding box center [923, 280] width 15 height 15
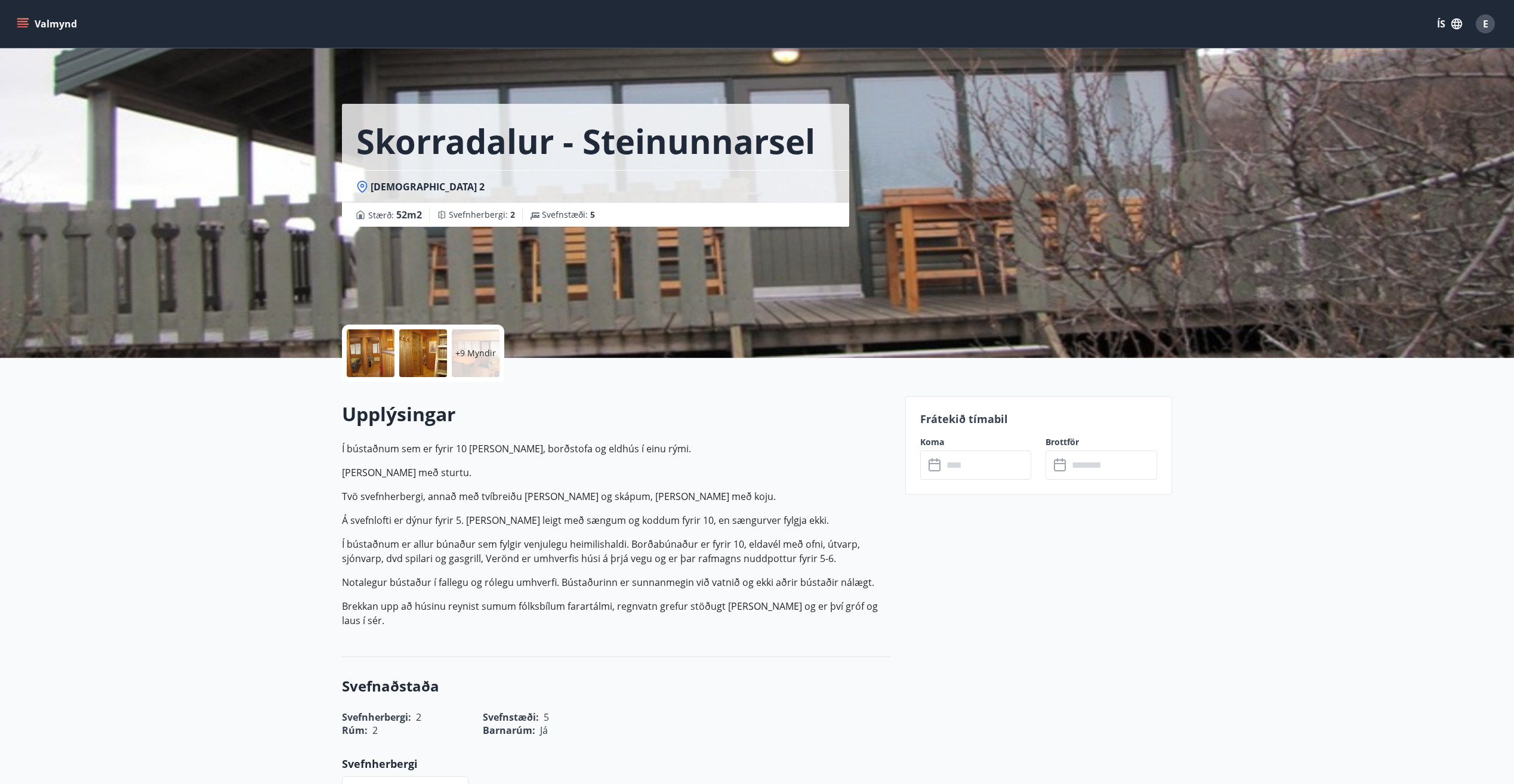
click at [386, 348] on div at bounding box center [370, 353] width 48 height 48
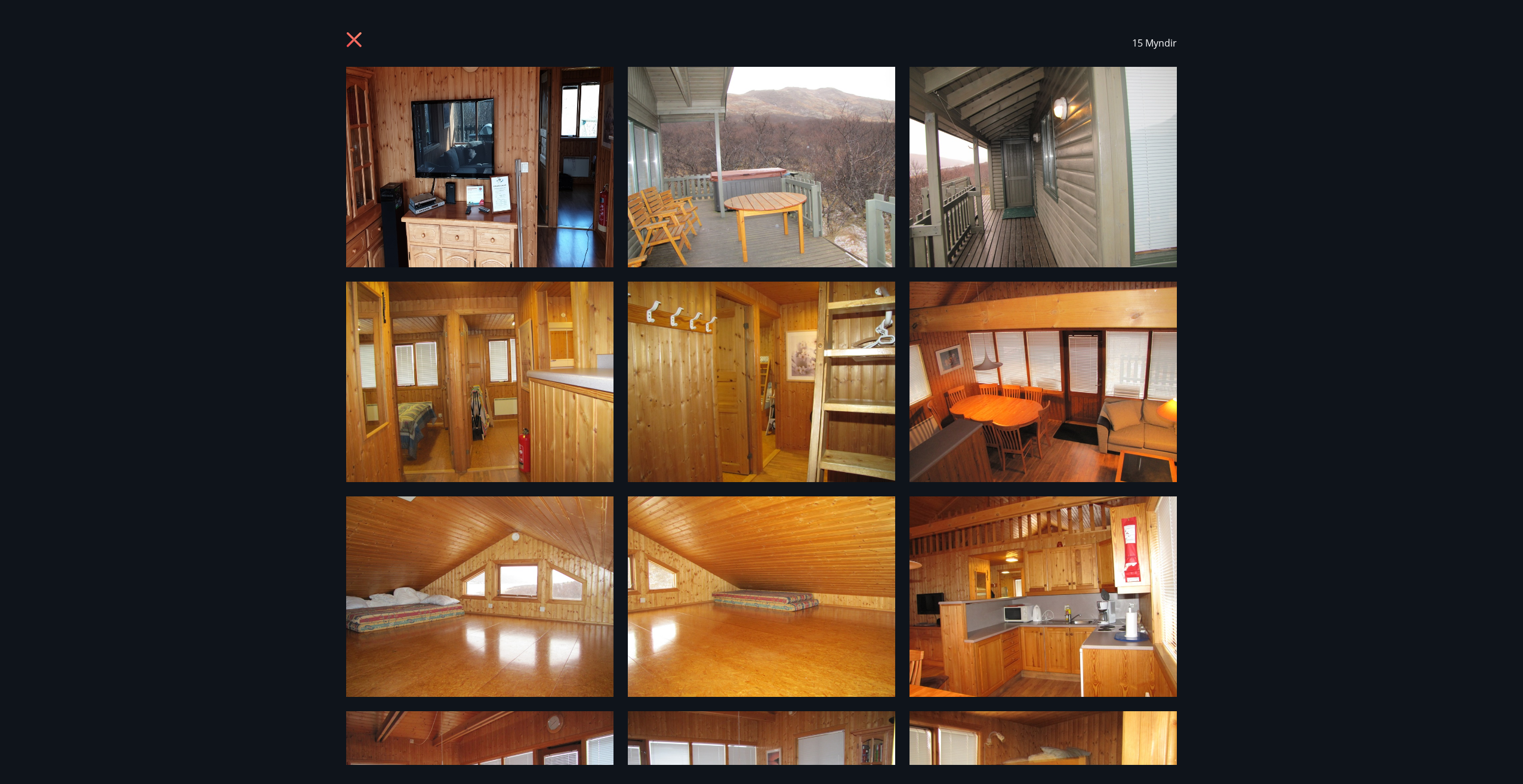
click at [353, 38] on icon at bounding box center [354, 39] width 15 height 15
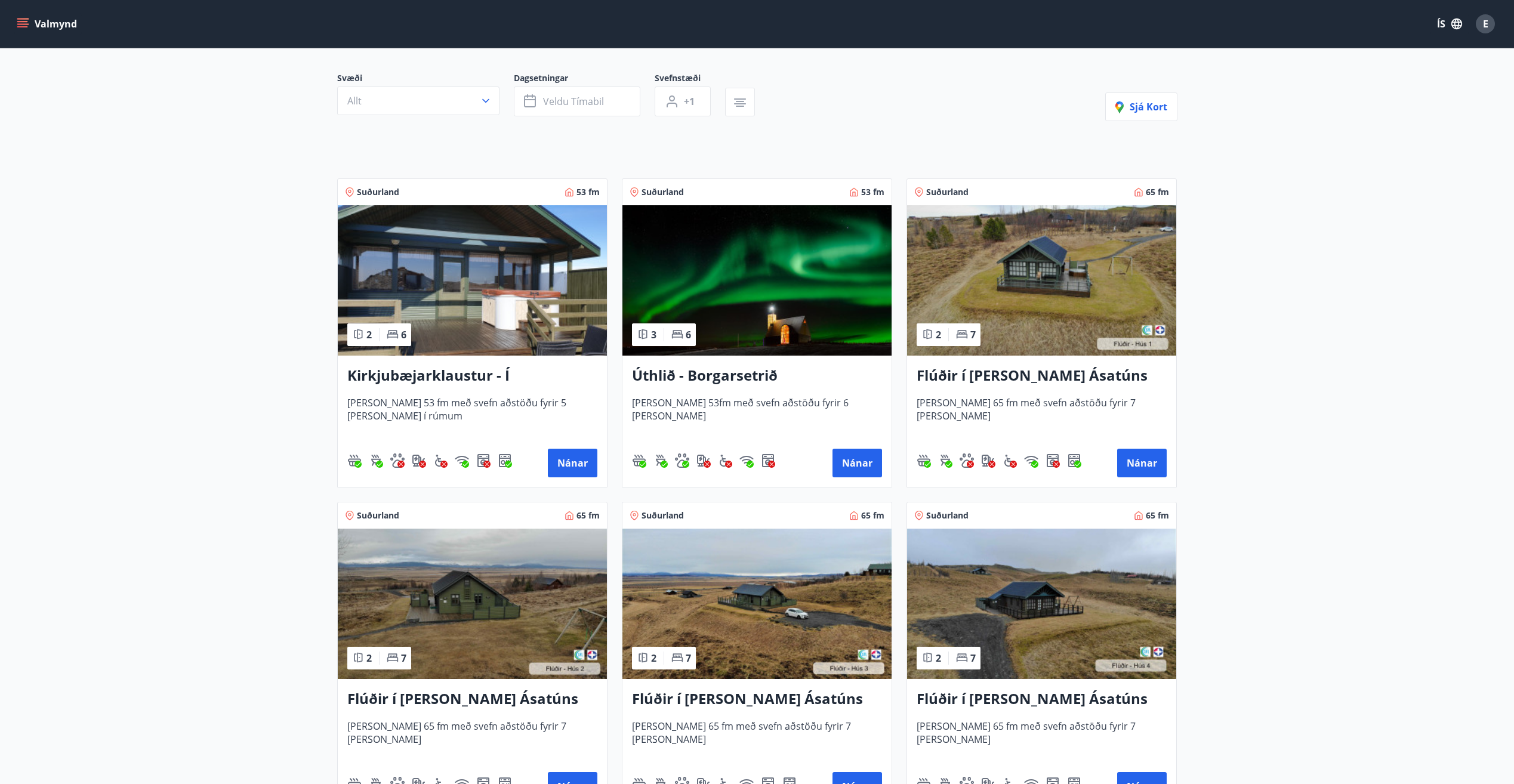
scroll to position [239, 0]
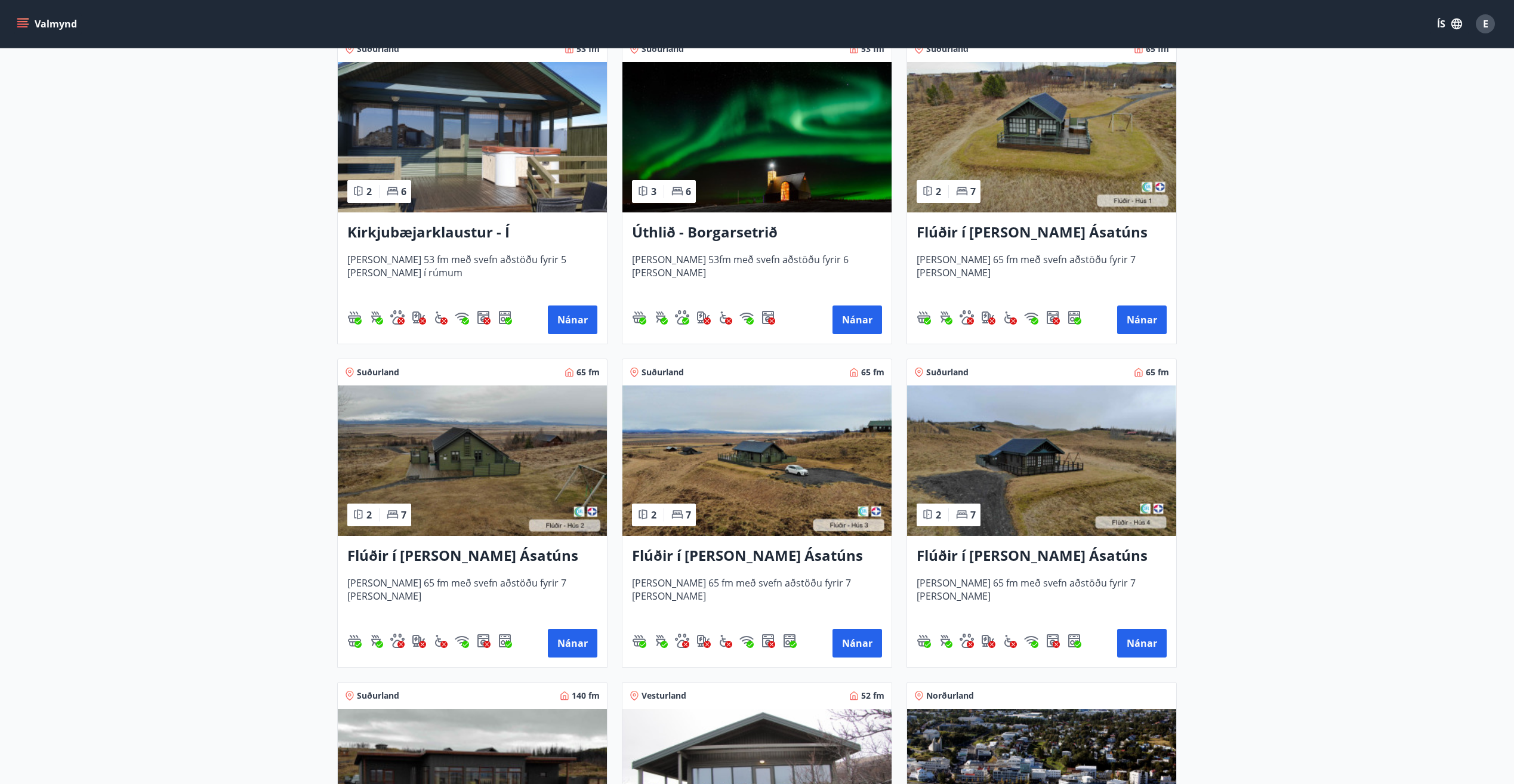
click at [1023, 228] on h3 "Flúðir í [PERSON_NAME] Ásatúns hús 1 - í [GEOGRAPHIC_DATA] C" at bounding box center [1041, 232] width 250 height 21
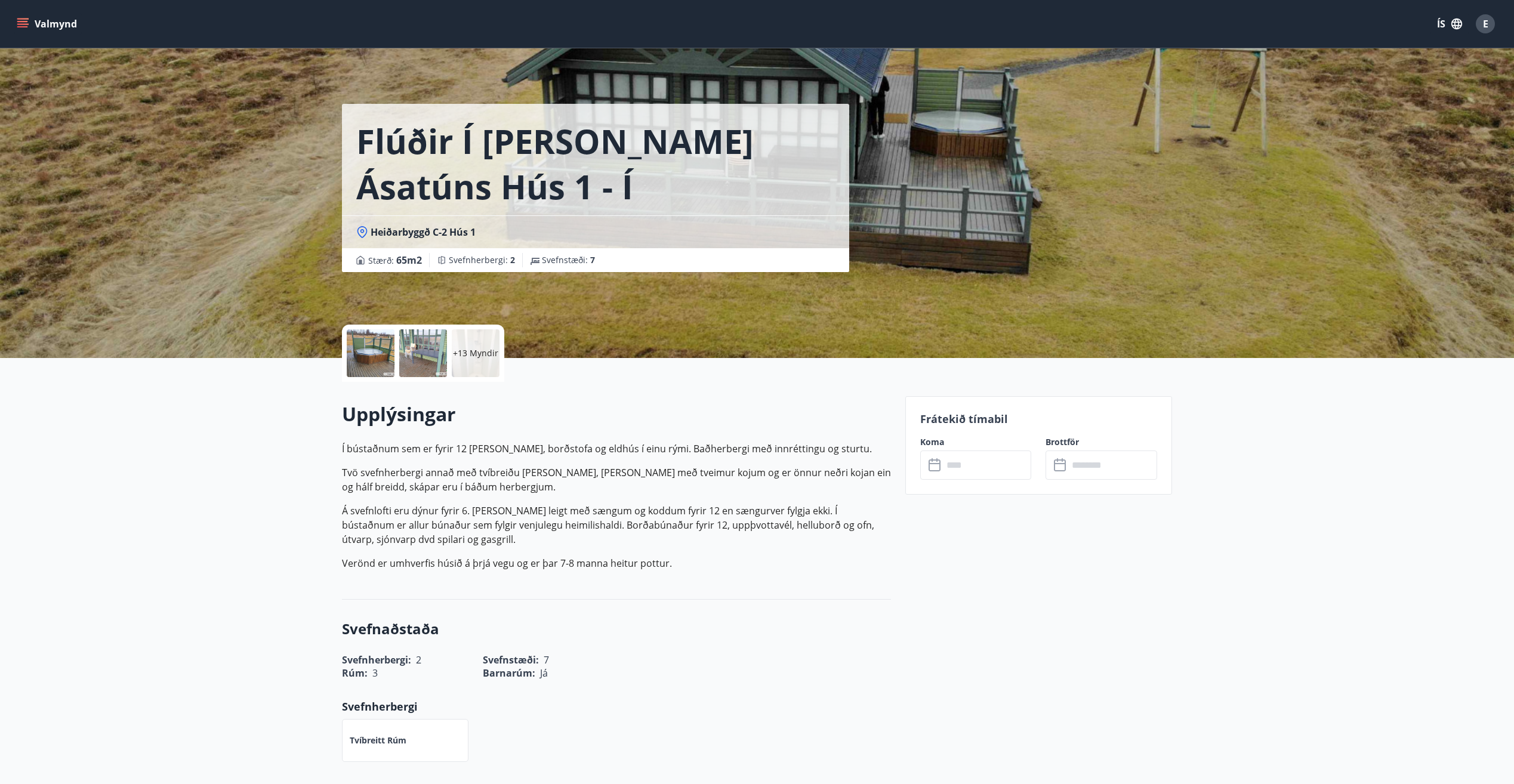
click at [379, 354] on div at bounding box center [370, 353] width 48 height 48
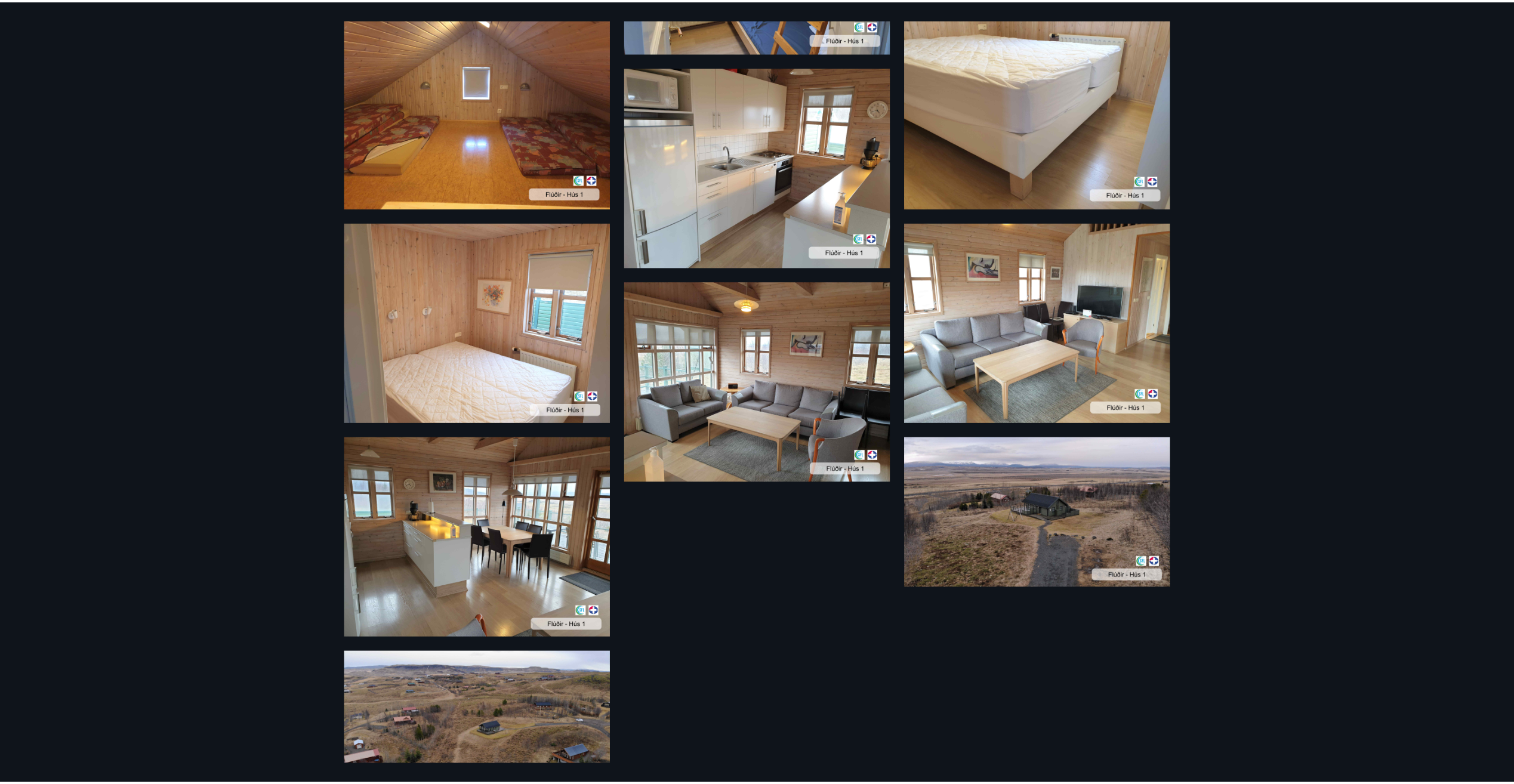
scroll to position [1056, 0]
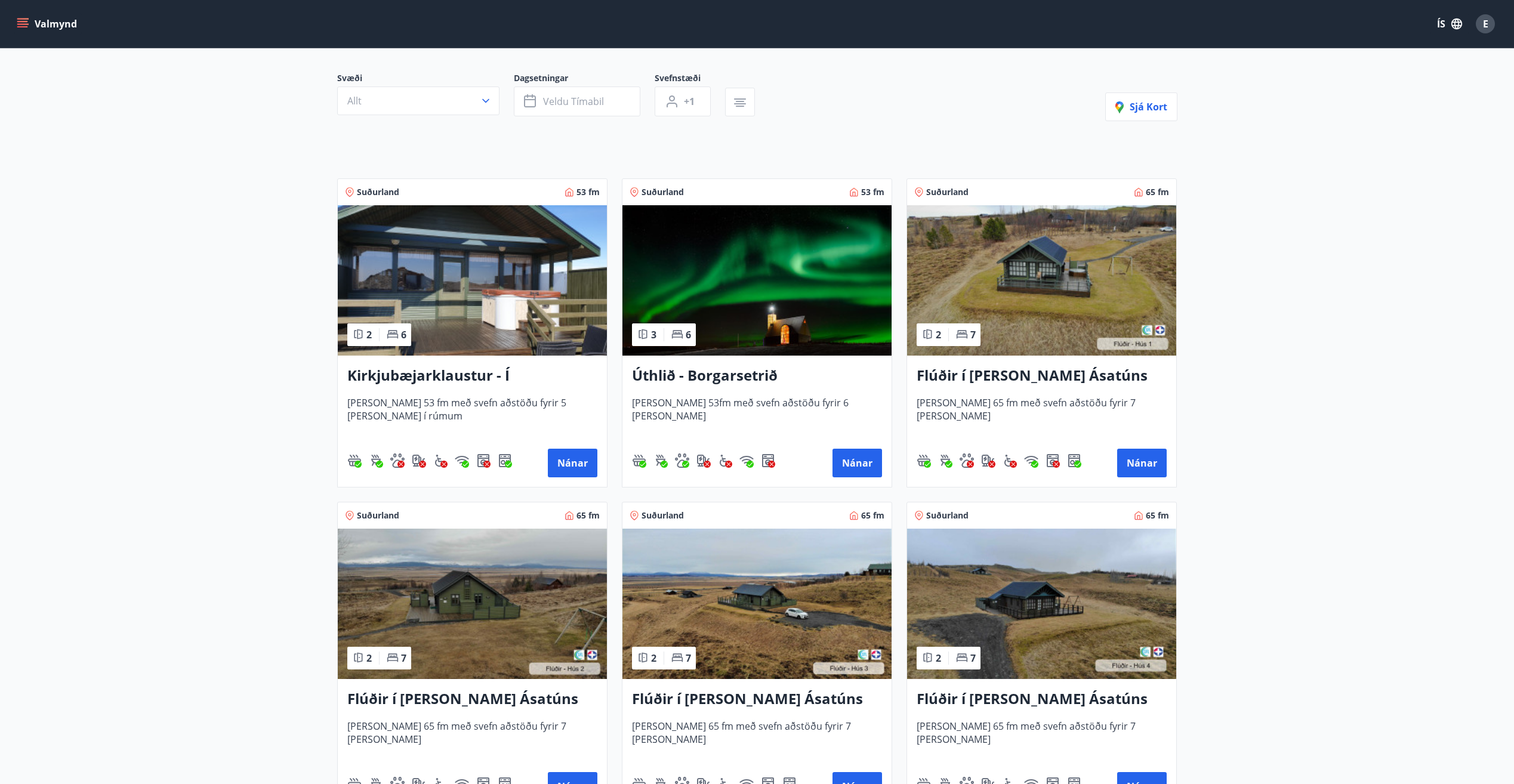
scroll to position [239, 0]
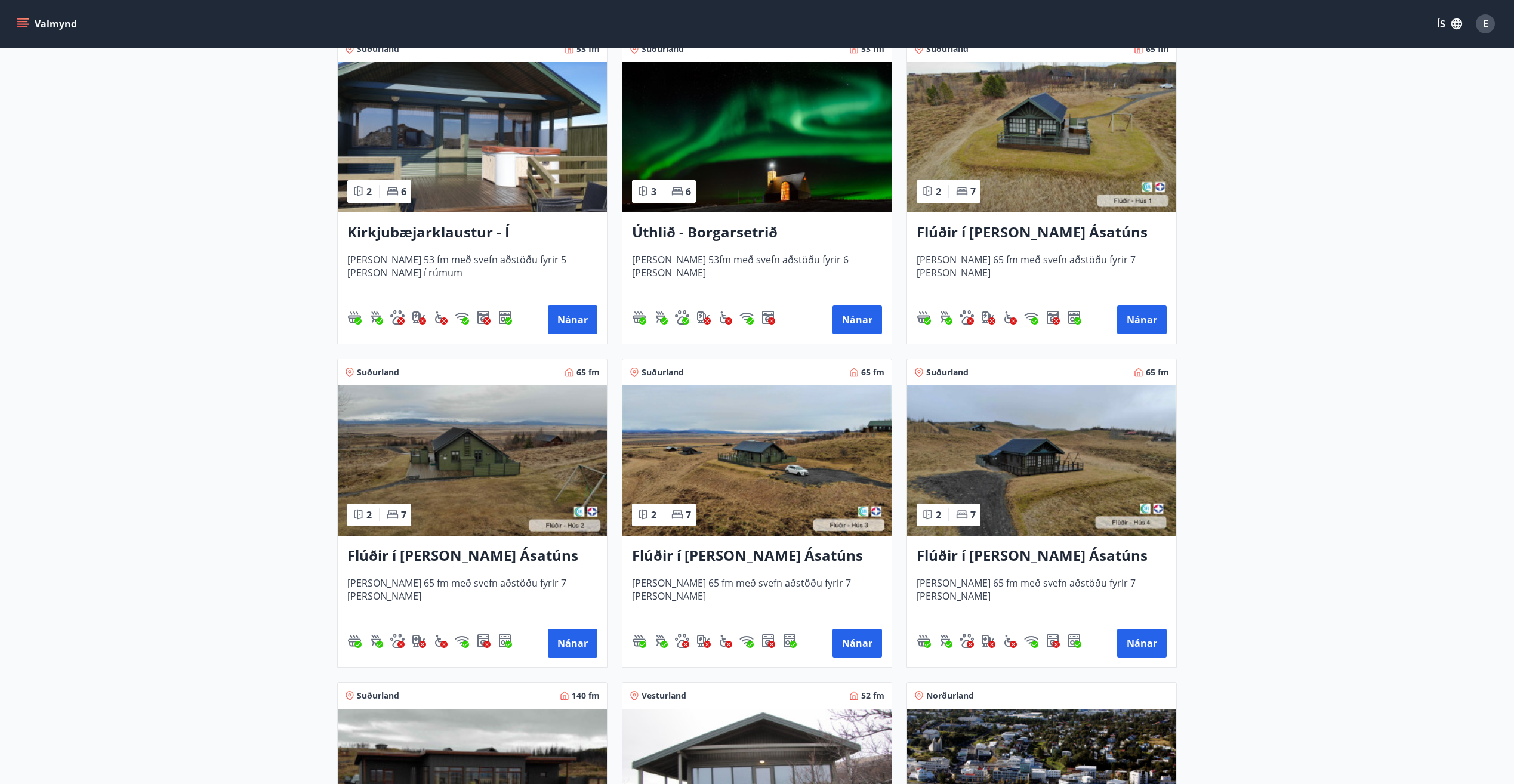
click at [503, 556] on h3 "Flúðir í [PERSON_NAME] Ásatúns hús 2 - í [GEOGRAPHIC_DATA] E" at bounding box center [472, 556] width 250 height 21
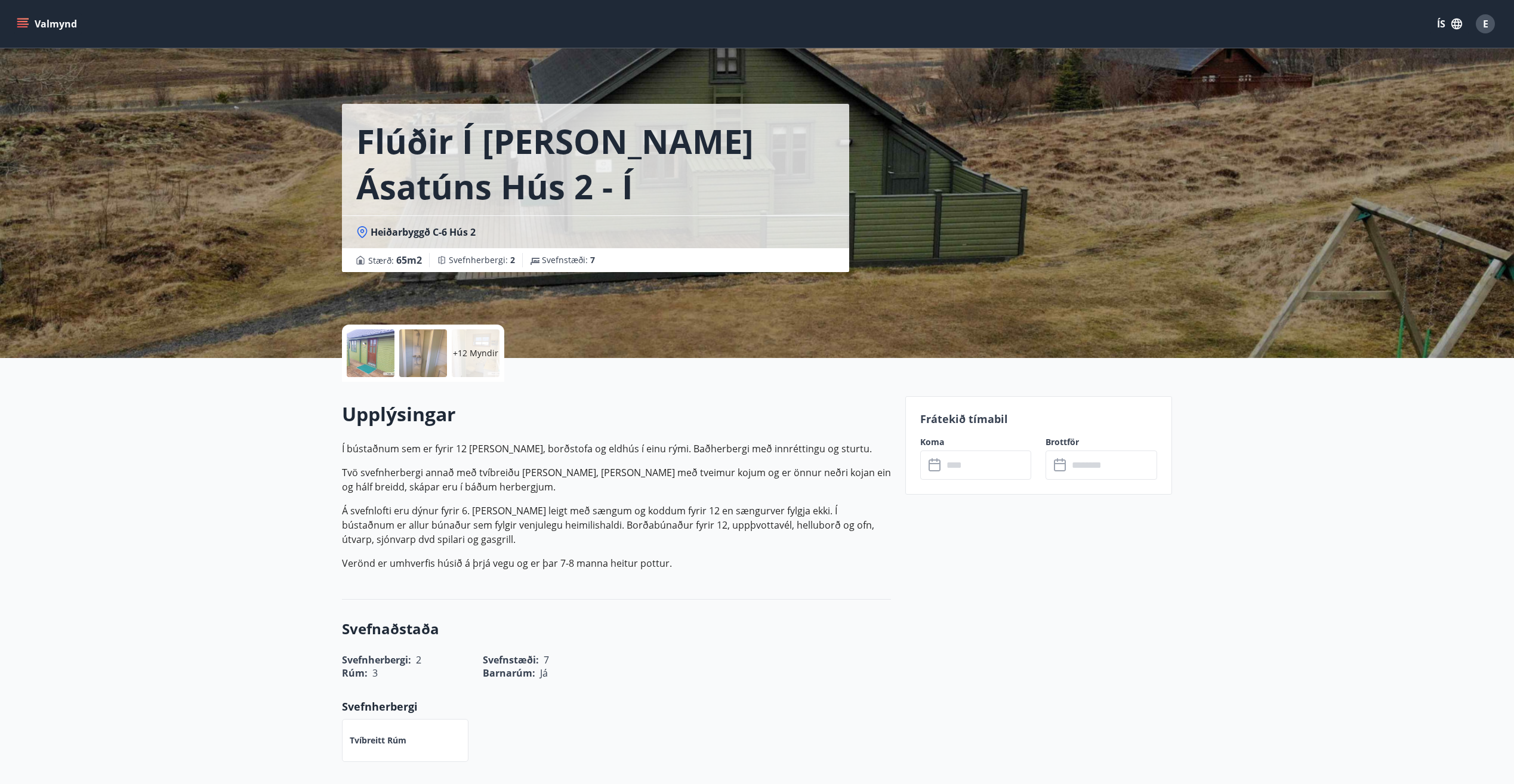
click at [384, 348] on div at bounding box center [370, 353] width 48 height 48
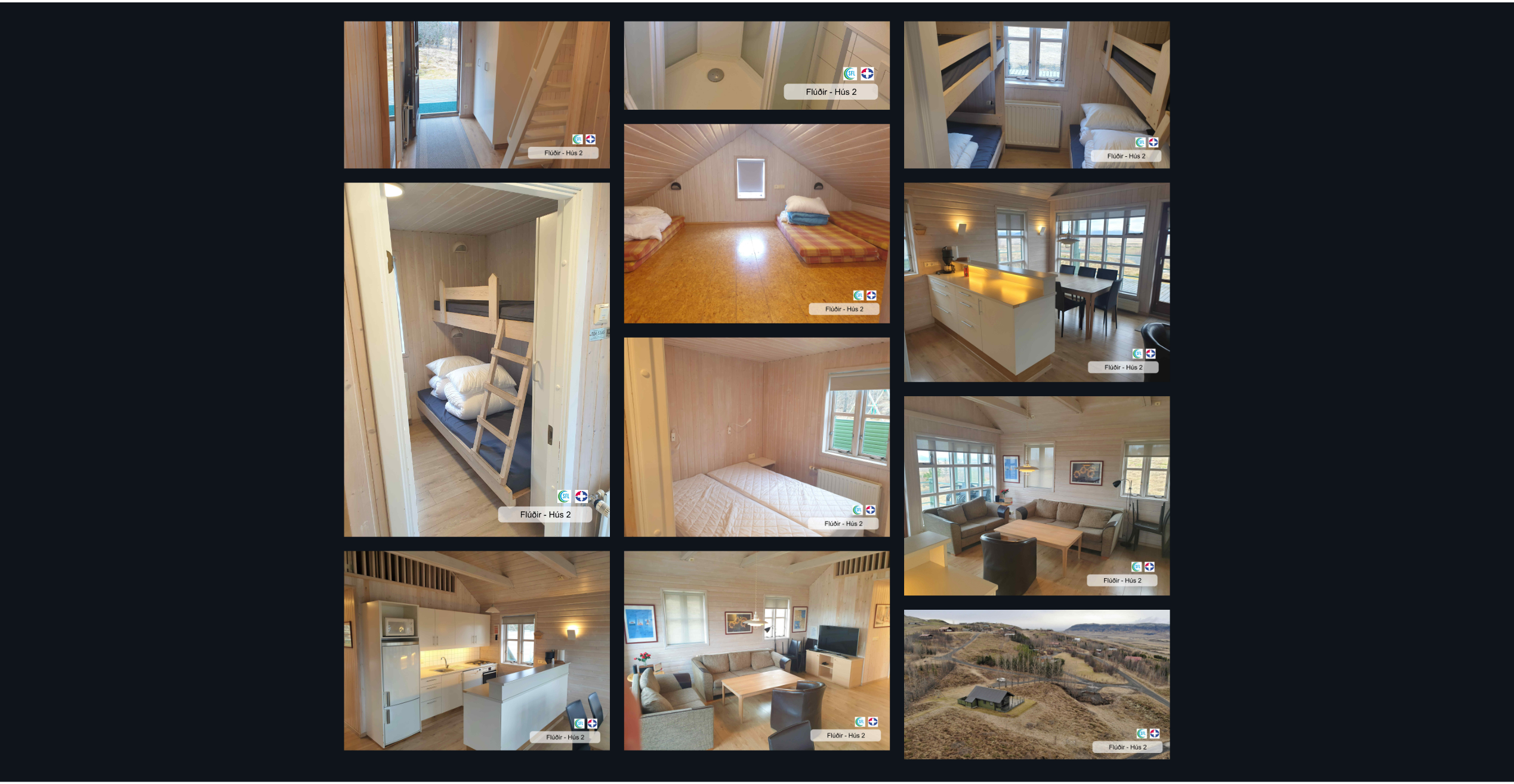
scroll to position [656, 0]
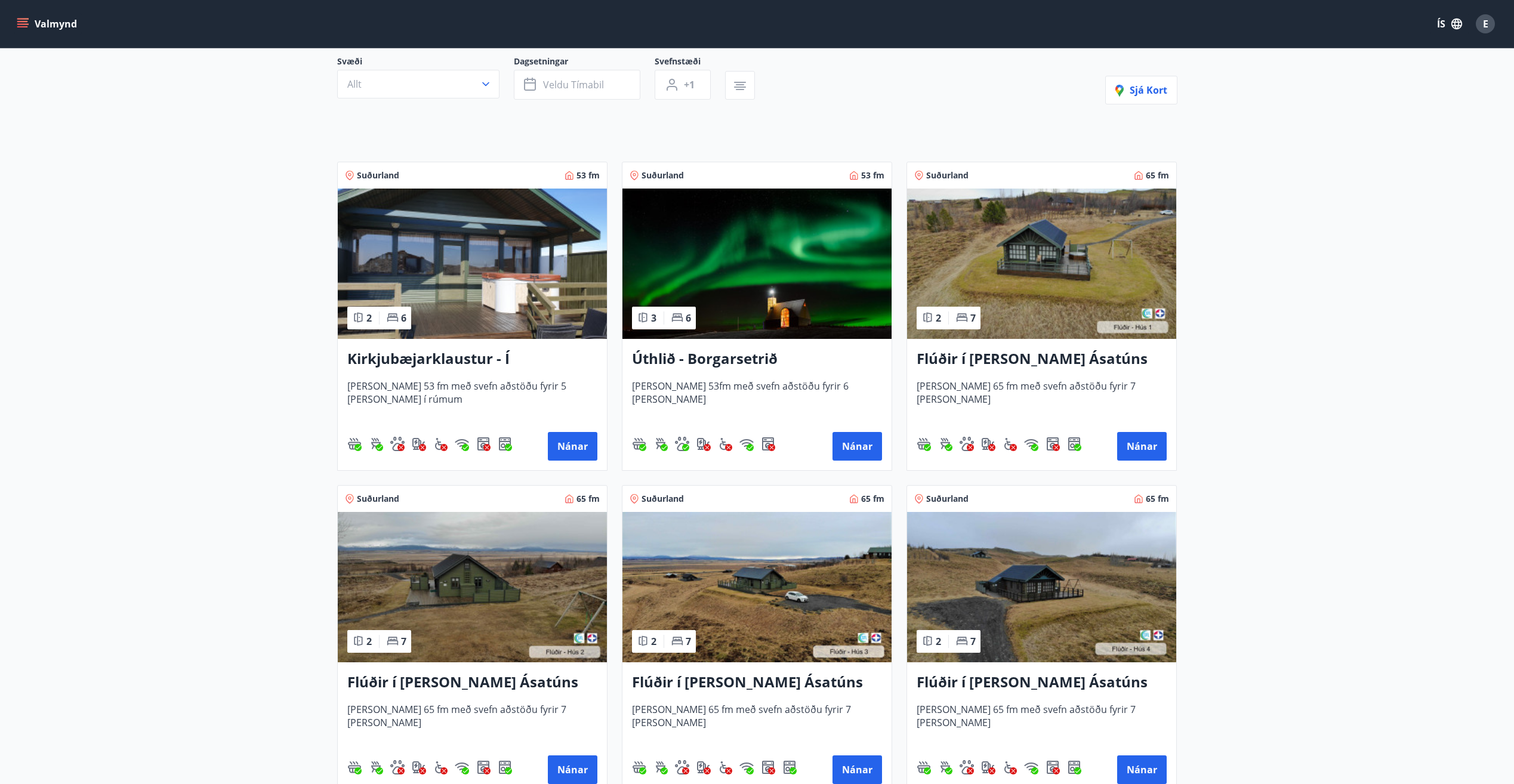
scroll to position [239, 0]
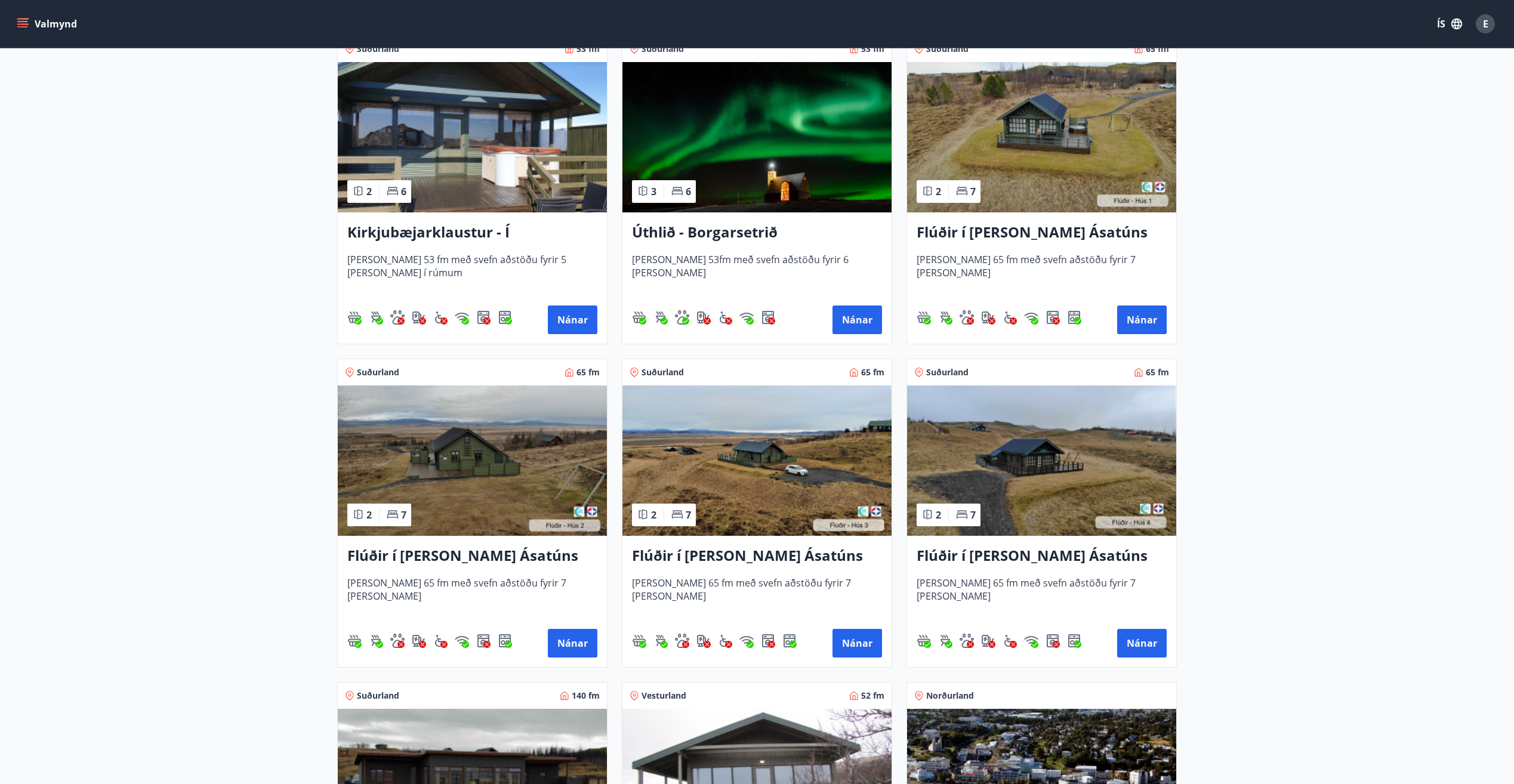
click at [762, 552] on h3 "Flúðir í [PERSON_NAME] Ásatúns hús 3 - í [GEOGRAPHIC_DATA]" at bounding box center [756, 556] width 250 height 21
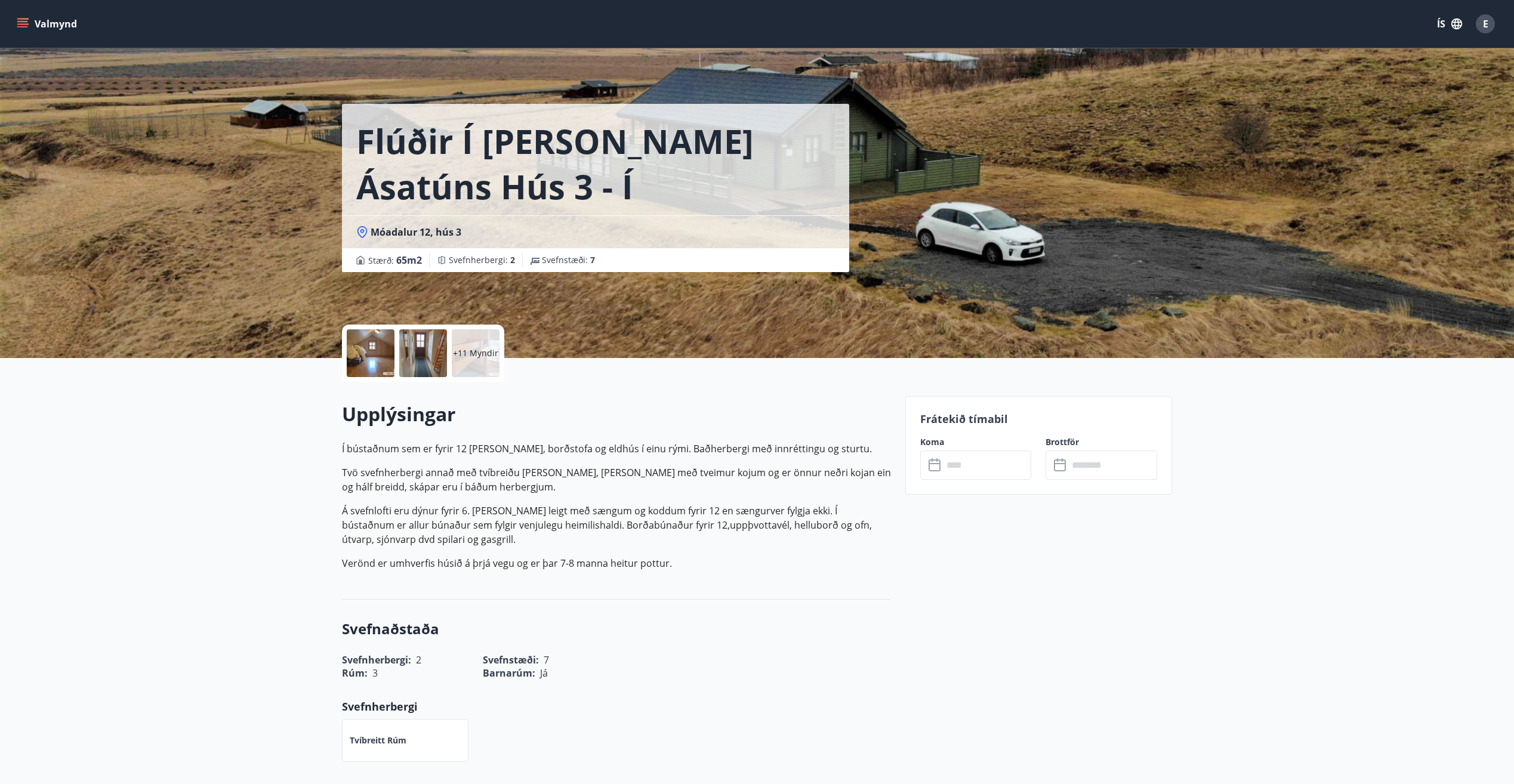
click at [383, 352] on div at bounding box center [370, 353] width 48 height 48
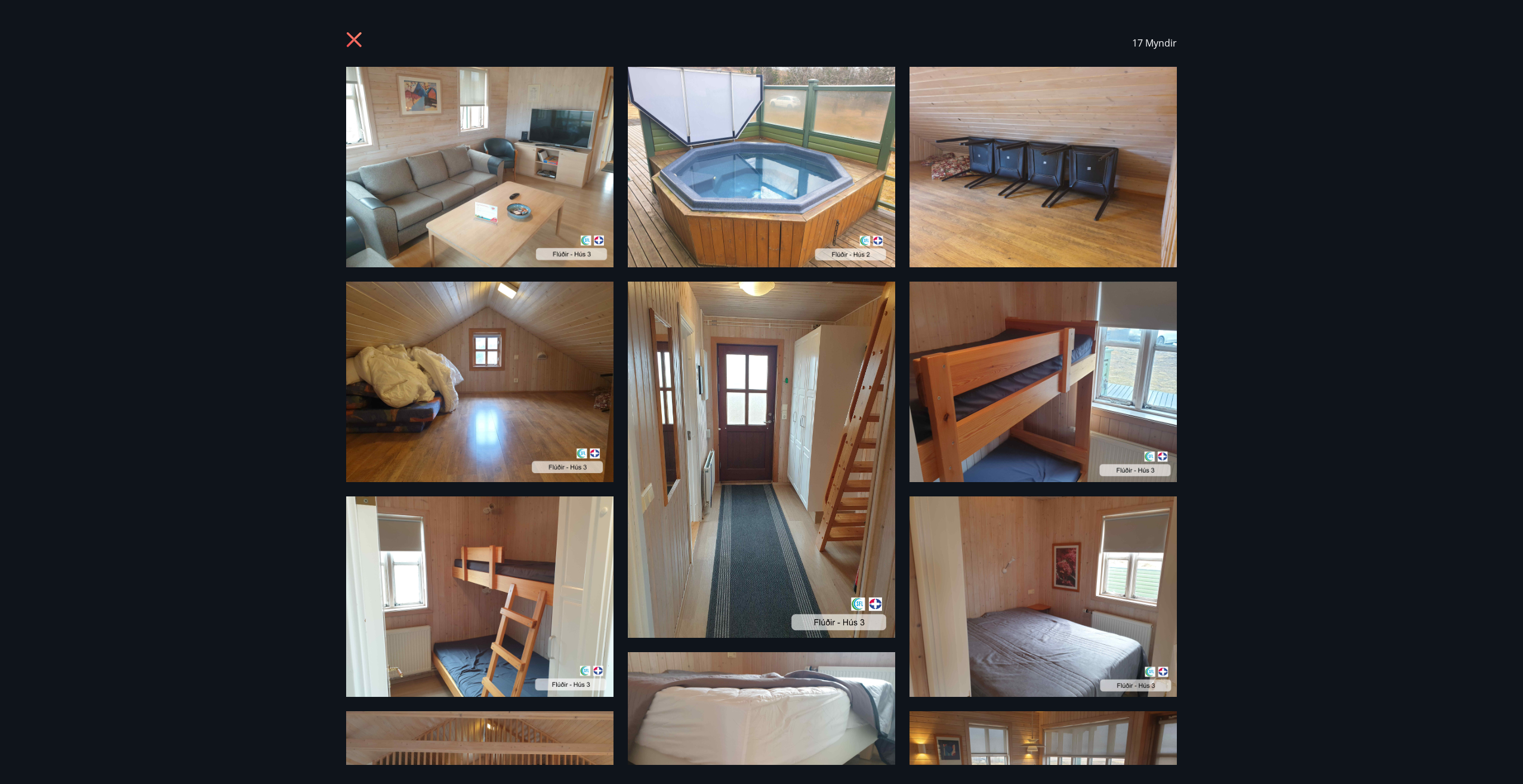
click at [361, 36] on icon at bounding box center [356, 41] width 19 height 19
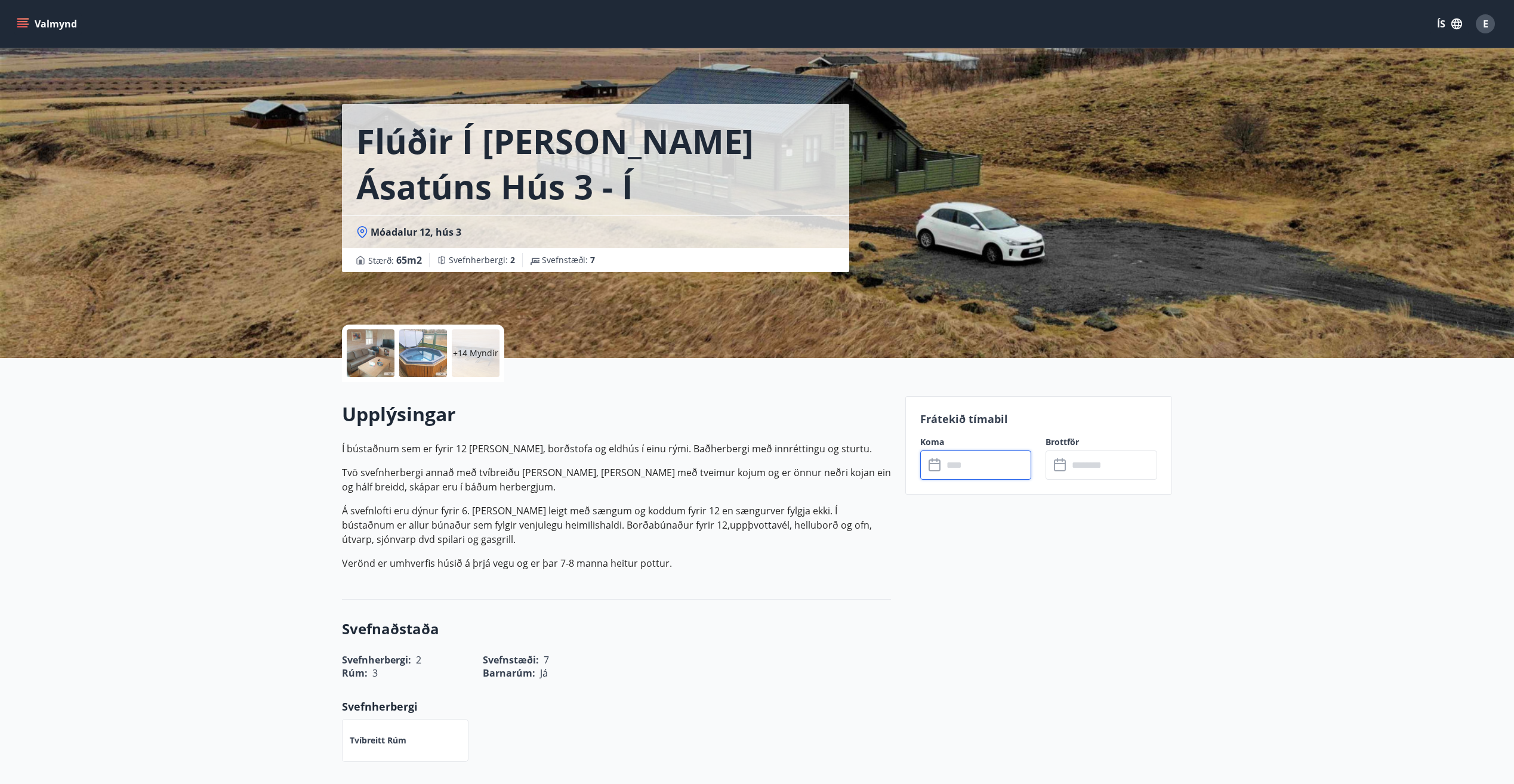
click at [962, 472] on input "text" at bounding box center [987, 465] width 89 height 29
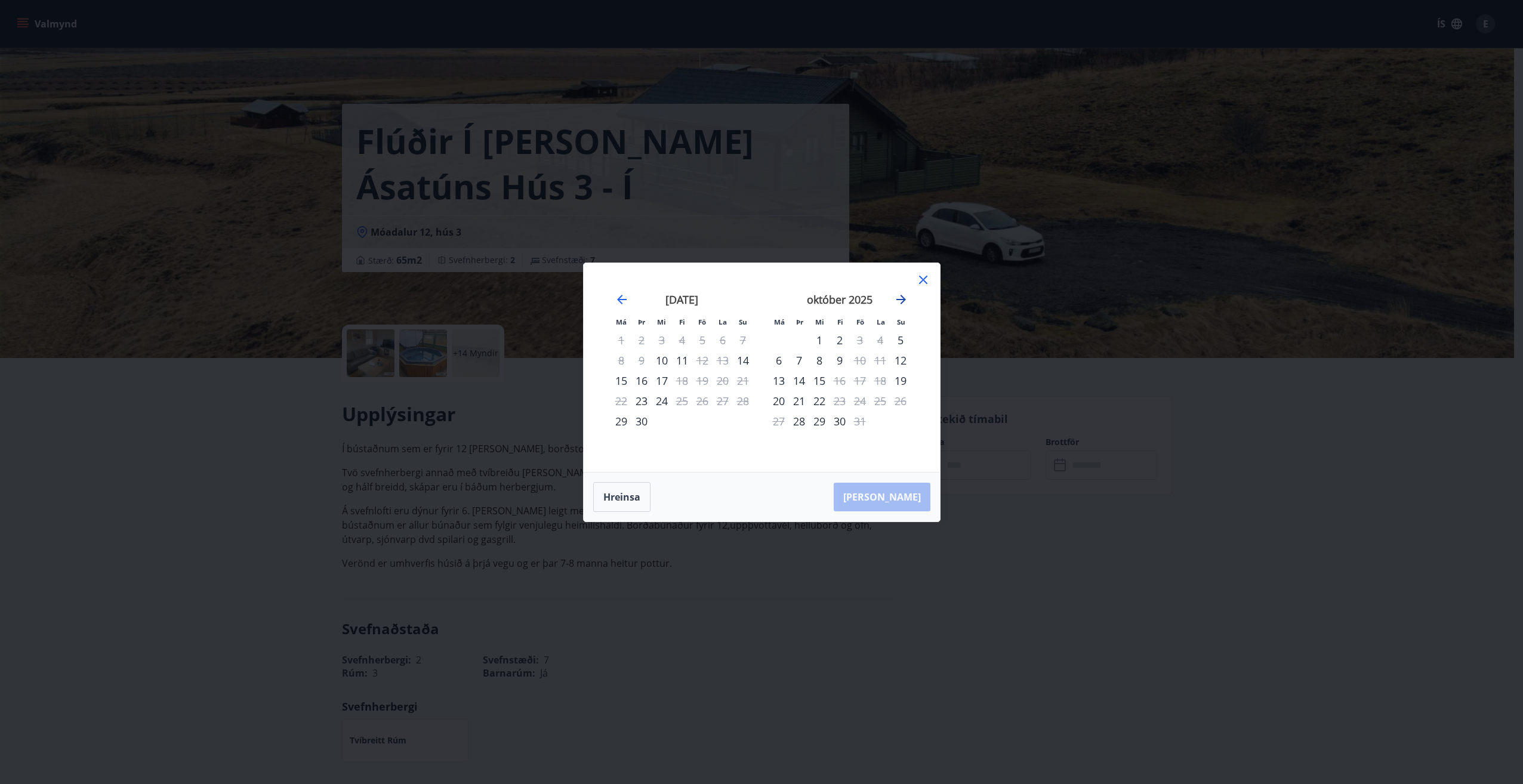
click at [902, 297] on icon "Move forward to switch to the next month." at bounding box center [901, 300] width 10 height 10
click at [861, 400] on div "21" at bounding box center [860, 401] width 21 height 21
click at [901, 401] on div "23" at bounding box center [900, 401] width 21 height 21
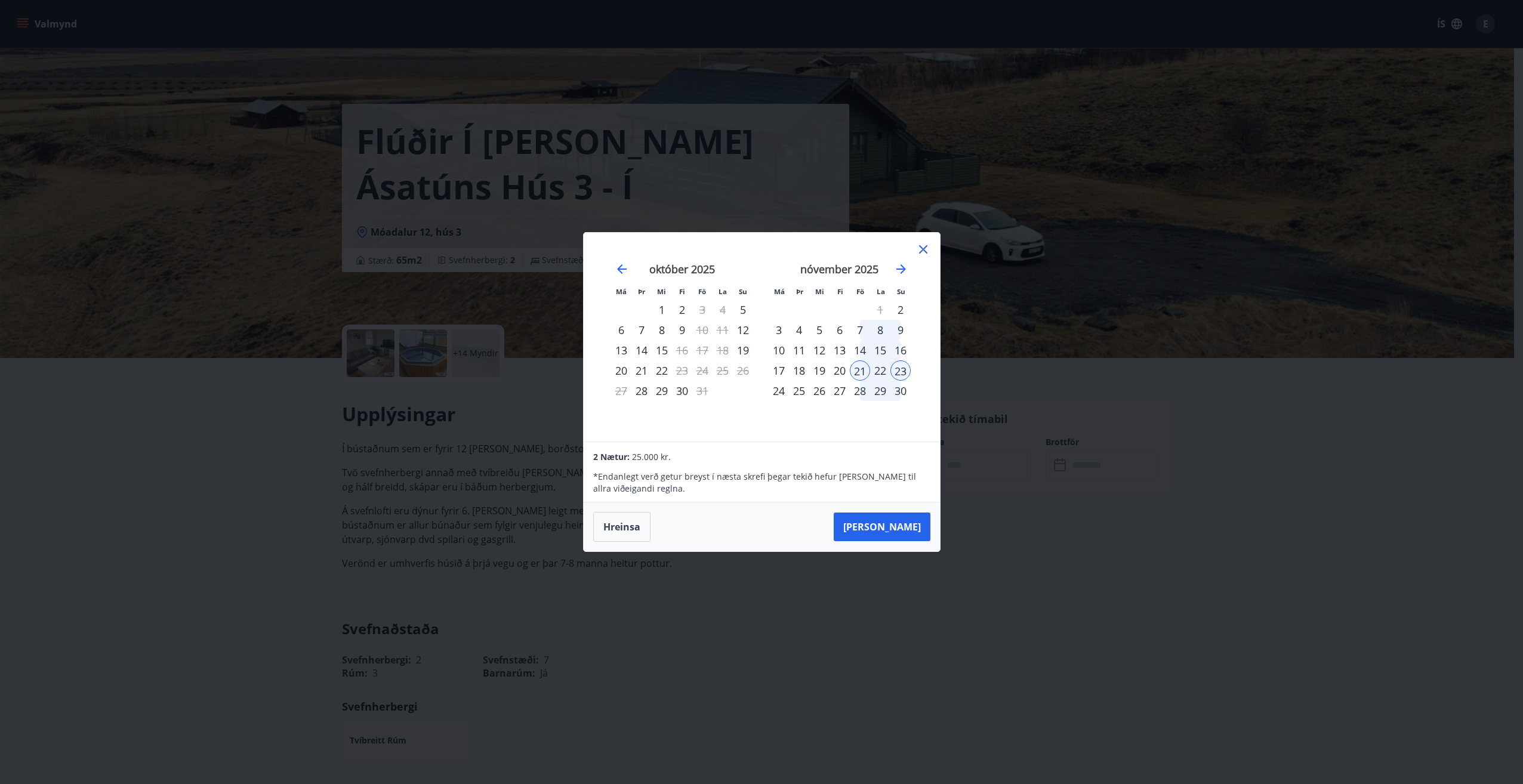
click at [918, 248] on icon at bounding box center [923, 249] width 15 height 15
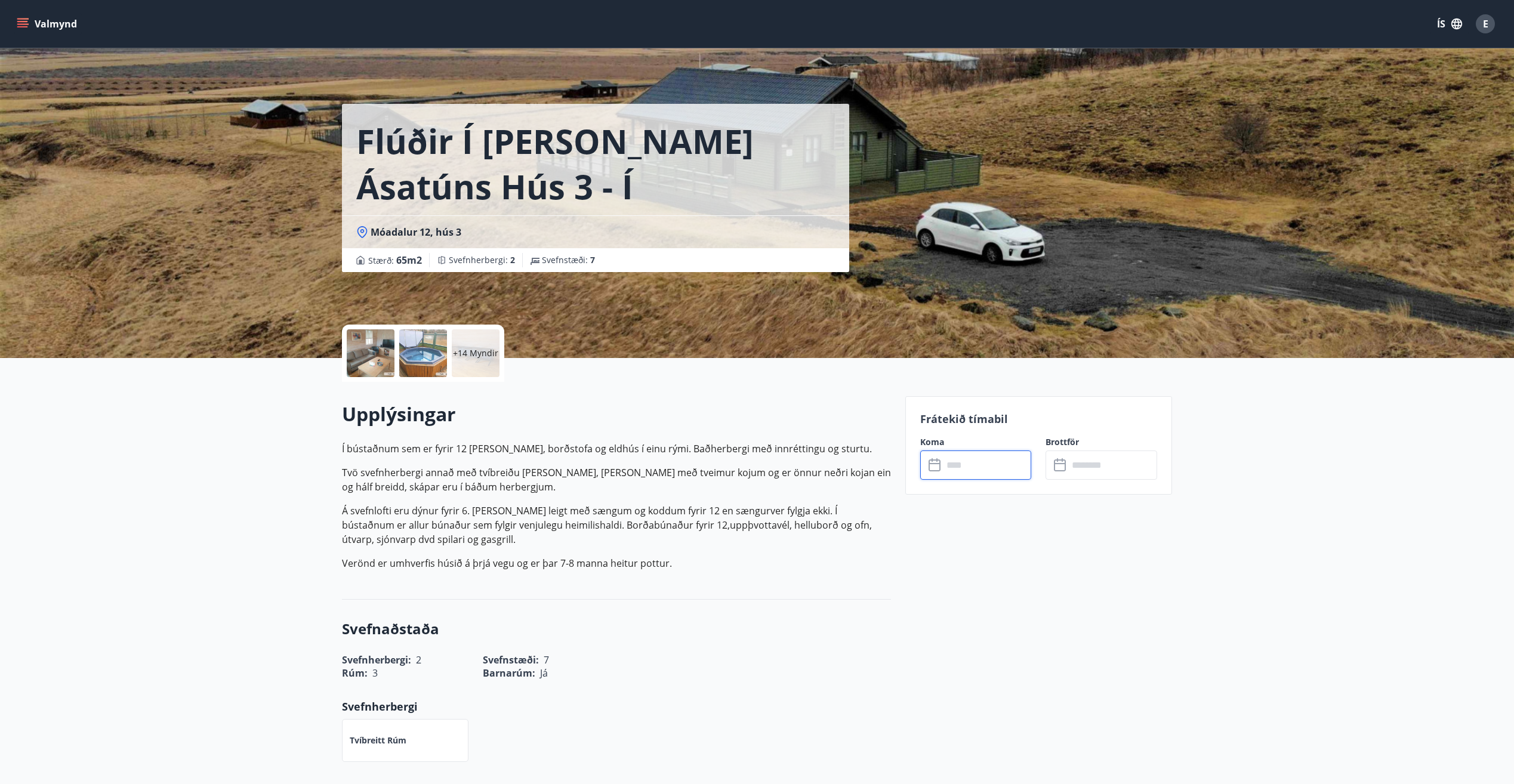
click at [962, 469] on input "text" at bounding box center [987, 465] width 89 height 29
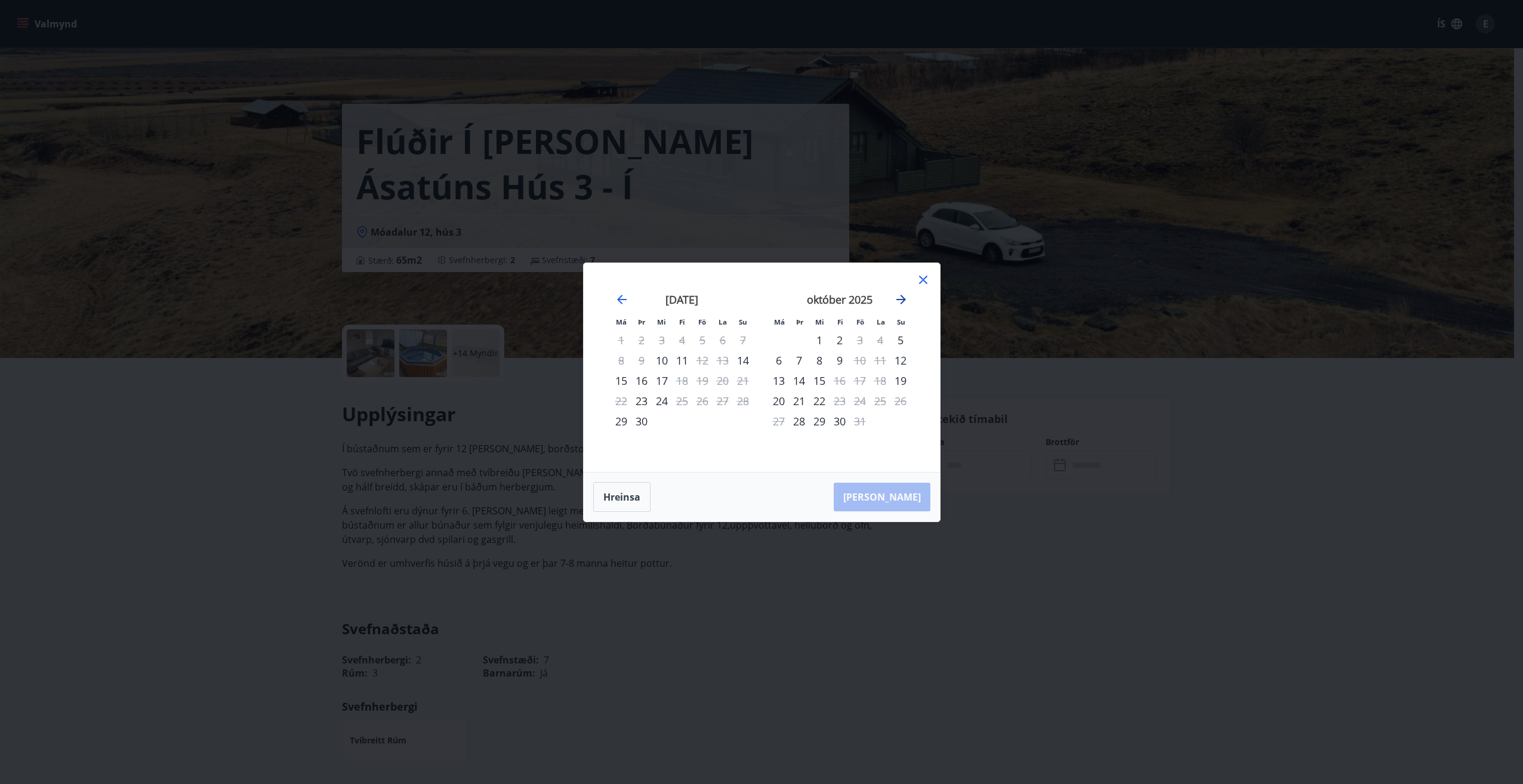
click at [903, 300] on icon "Move forward to switch to the next month." at bounding box center [901, 300] width 15 height 15
click at [857, 360] on div "7" at bounding box center [860, 360] width 21 height 21
click at [899, 361] on div "9" at bounding box center [900, 360] width 21 height 21
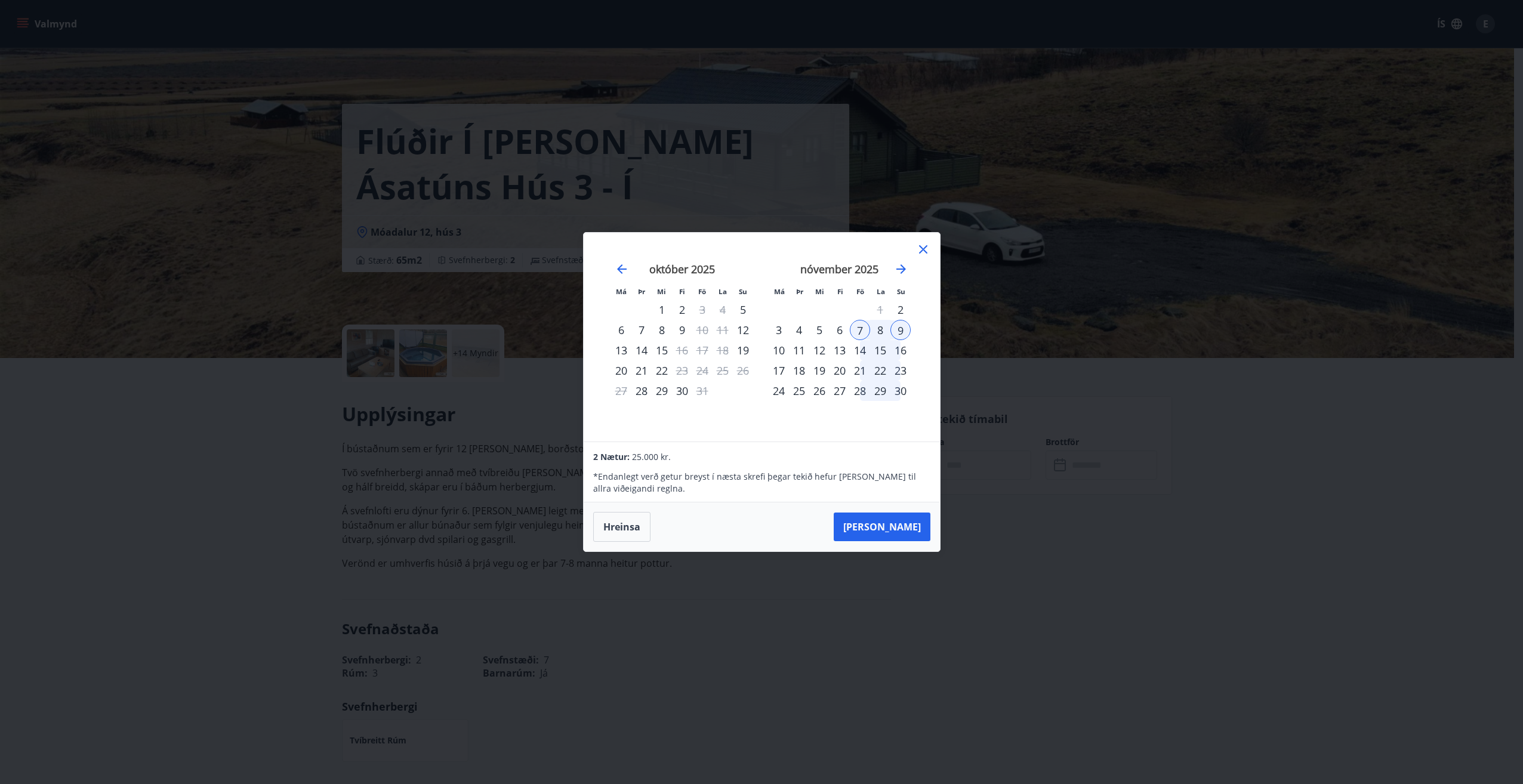
drag, startPoint x: 803, startPoint y: 242, endPoint x: 813, endPoint y: 298, distance: 56.9
click at [813, 298] on div "Má Þr Mi Fi Fö La Su Má Þr Mi Fi Fö La Su [DATE] 1 2 3 4 5 6 7 8 9 10 11 12 13 …" at bounding box center [762, 337] width 356 height 209
click at [926, 253] on icon at bounding box center [923, 249] width 8 height 8
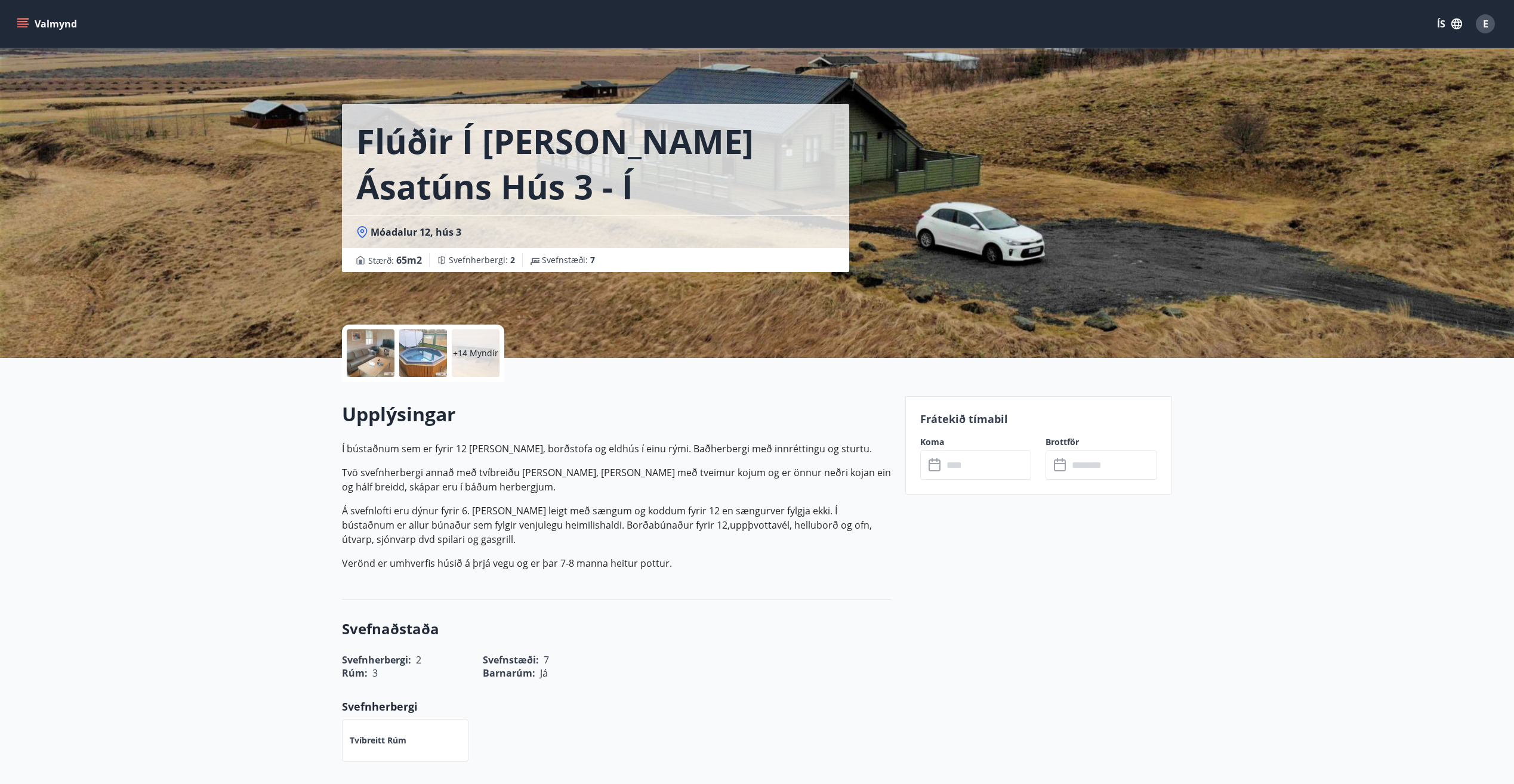
click at [374, 344] on div at bounding box center [370, 353] width 48 height 48
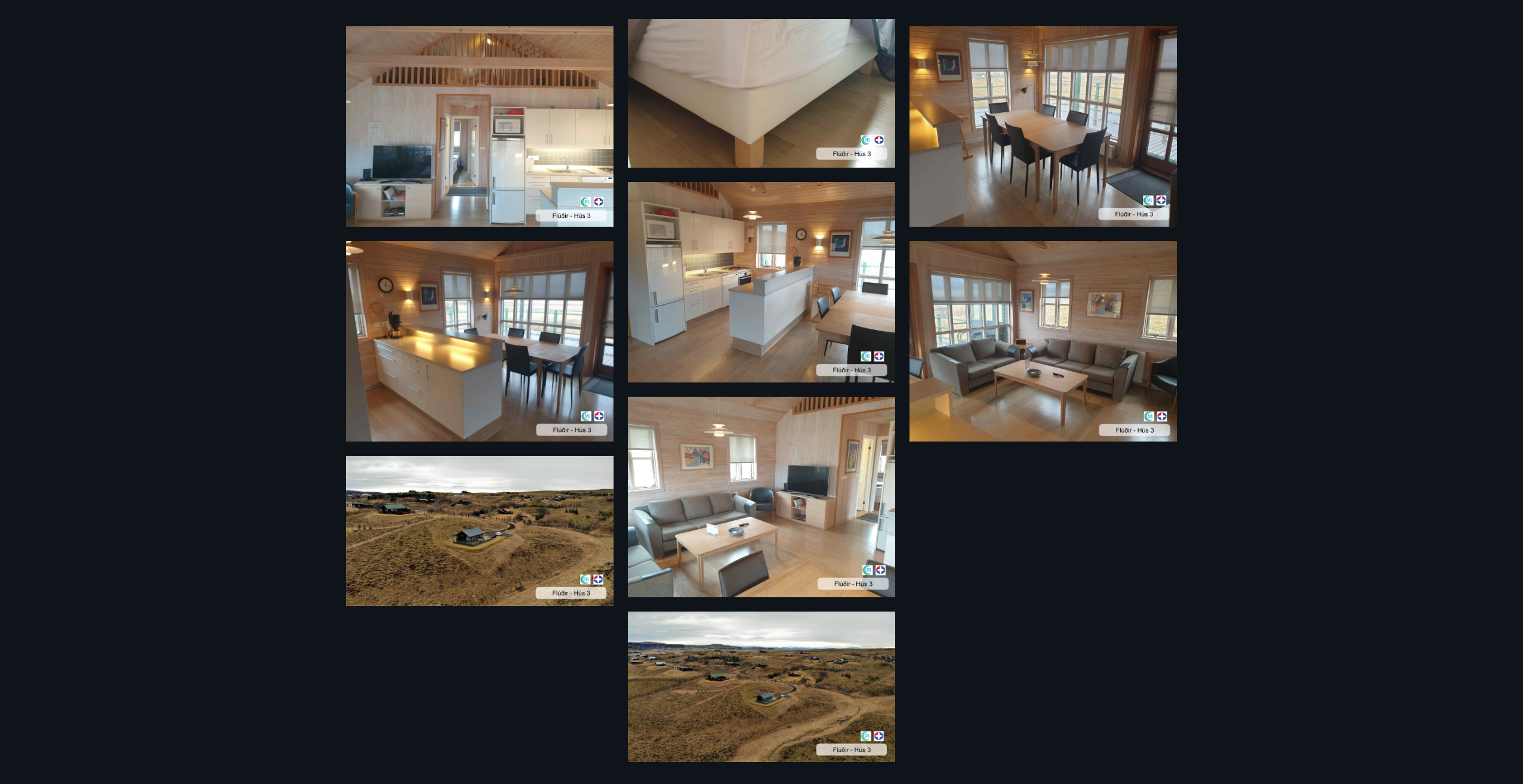
scroll to position [685, 0]
